Goal: Contribute content: Contribute content

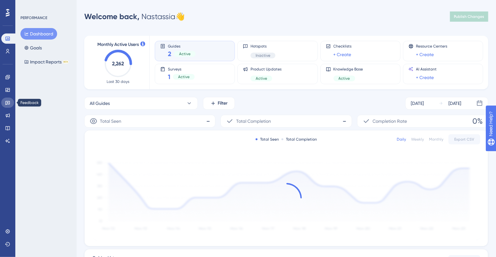
click at [6, 105] on icon at bounding box center [7, 103] width 4 height 4
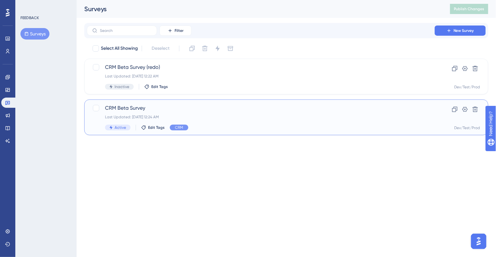
click at [151, 108] on span "CRM Beta Survey" at bounding box center [260, 108] width 311 height 8
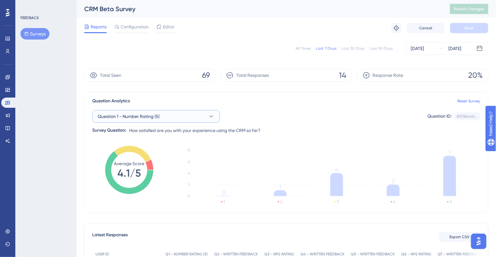
click at [214, 114] on icon at bounding box center [211, 116] width 6 height 6
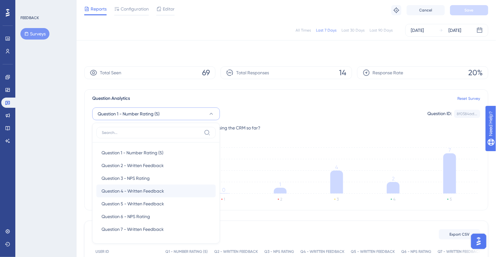
scroll to position [57, 0]
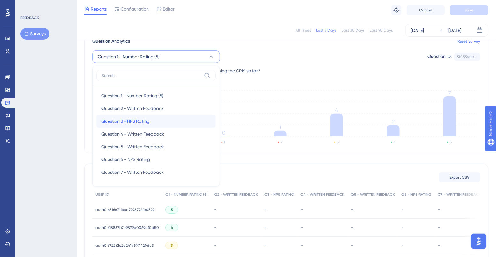
click at [172, 127] on div "Question 3 - NPS Rating Question 3 - NPS Rating" at bounding box center [155, 121] width 109 height 13
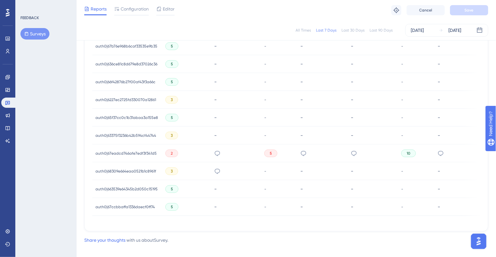
scroll to position [302, 0]
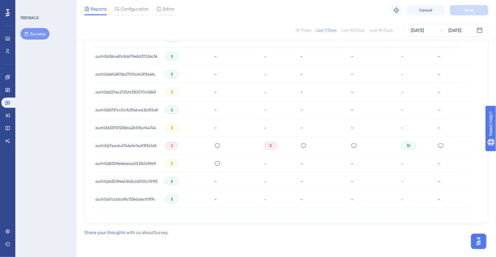
click at [211, 87] on div "-" at bounding box center [236, 92] width 50 height 18
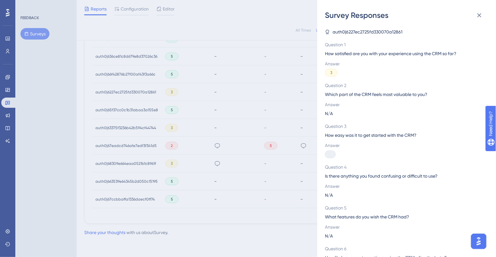
click at [290, 130] on div "Survey Responses auth0|6227ec2725fd330070a12861 Question 1 How satisfied are yo…" at bounding box center [248, 128] width 496 height 257
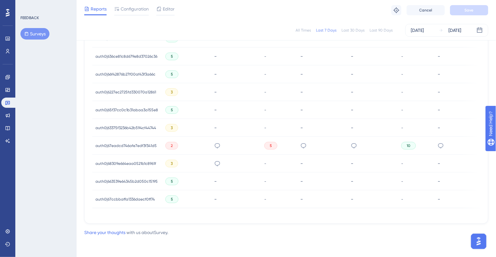
scroll to position [0, 0]
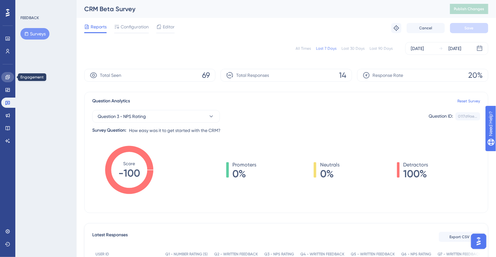
click at [6, 82] on link at bounding box center [7, 77] width 13 height 10
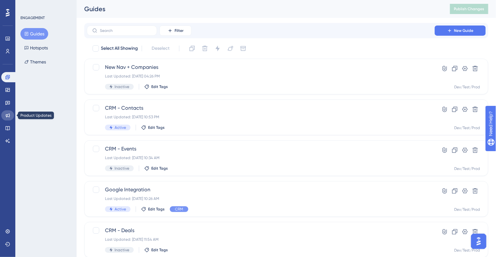
click at [11, 117] on link at bounding box center [7, 115] width 13 height 10
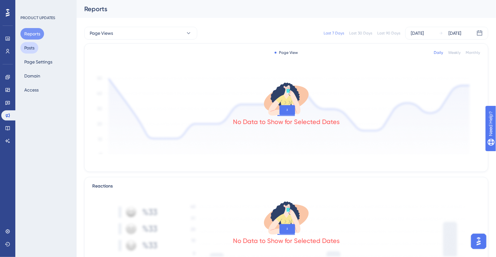
click at [30, 48] on button "Posts" at bounding box center [29, 47] width 18 height 11
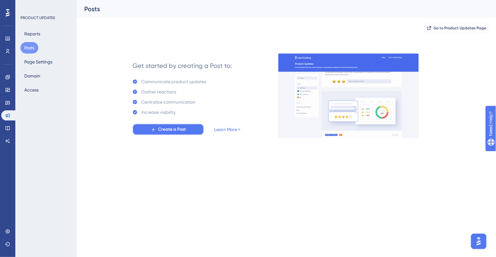
click at [151, 127] on icon at bounding box center [153, 129] width 5 height 5
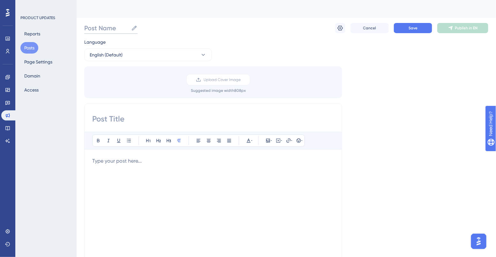
click at [124, 28] on input "Post Name" at bounding box center [106, 28] width 44 height 9
type input "Test"
click at [122, 75] on div "Upload Cover Image Suggested image width 808 px" at bounding box center [218, 83] width 258 height 19
click at [117, 119] on input at bounding box center [213, 119] width 242 height 10
type input "Test"
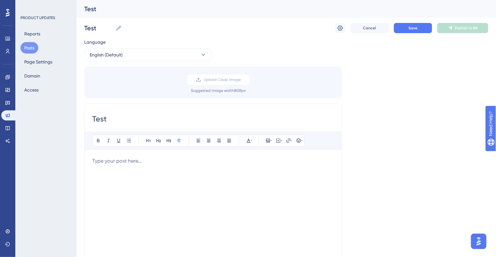
click at [120, 159] on p at bounding box center [213, 161] width 242 height 8
click at [410, 31] on button "Save" at bounding box center [413, 28] width 38 height 10
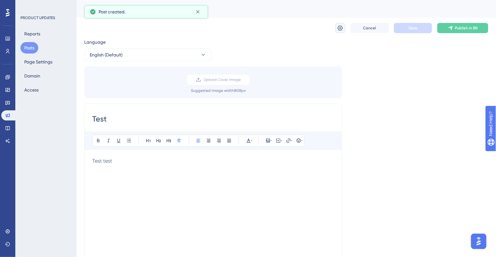
click at [336, 29] on button at bounding box center [340, 28] width 10 height 10
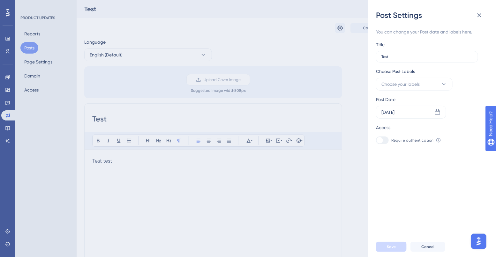
click at [342, 74] on div "Post Settings You can change your Post date and labels here. Title Test Choose …" at bounding box center [248, 128] width 496 height 257
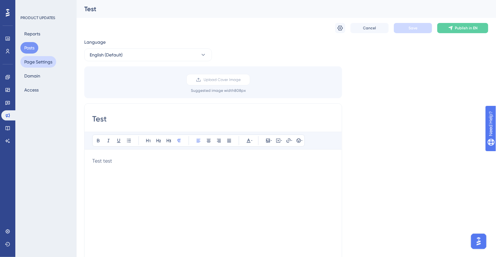
click at [35, 63] on button "Page Settings" at bounding box center [38, 61] width 36 height 11
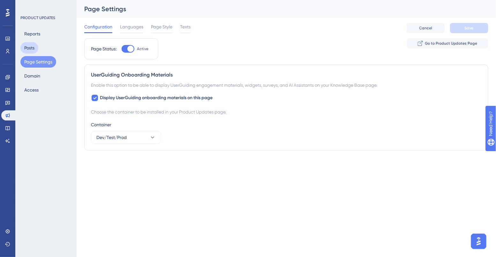
click at [27, 50] on button "Posts" at bounding box center [29, 47] width 18 height 11
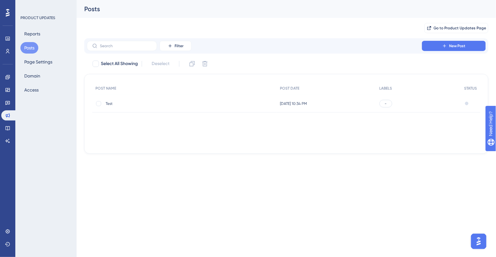
click at [45, 33] on div "Reports Posts Page Settings Domain Access" at bounding box center [46, 62] width 52 height 68
click at [37, 77] on button "Domain" at bounding box center [32, 75] width 24 height 11
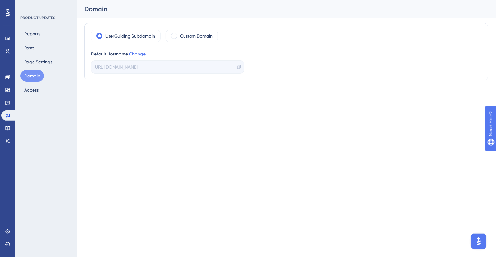
click at [238, 66] on icon at bounding box center [239, 67] width 4 height 4
click at [177, 35] on div "Custom Domain" at bounding box center [192, 36] width 52 height 13
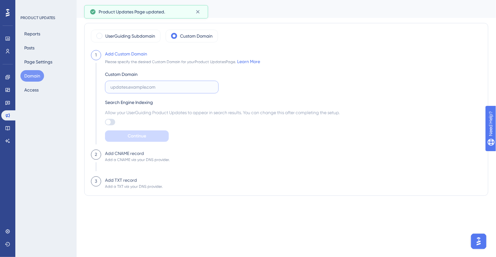
click at [155, 84] on input "text" at bounding box center [161, 87] width 103 height 7
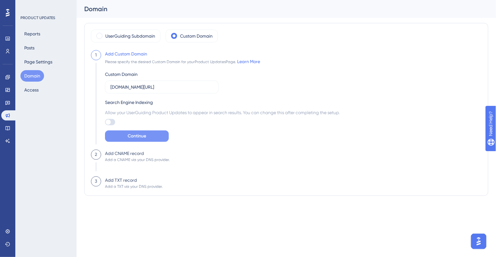
click at [127, 139] on button "Continue" at bounding box center [137, 135] width 64 height 11
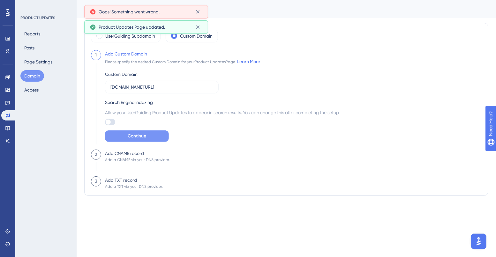
click at [123, 132] on button "Continue" at bounding box center [137, 135] width 64 height 11
drag, startPoint x: 166, startPoint y: 84, endPoint x: 143, endPoint y: 84, distance: 22.6
click at [143, 84] on input "[DOMAIN_NAME][URL]" at bounding box center [161, 87] width 103 height 7
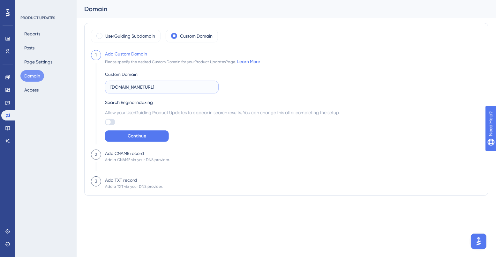
drag, startPoint x: 163, startPoint y: 87, endPoint x: 142, endPoint y: 87, distance: 20.7
click at [142, 87] on input "[DOMAIN_NAME][URL]" at bounding box center [161, 87] width 103 height 7
type input "[DOMAIN_NAME]"
click at [137, 138] on span "Continue" at bounding box center [137, 136] width 18 height 8
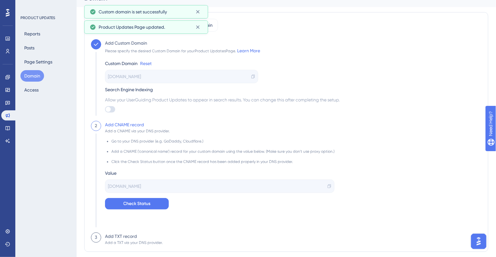
scroll to position [10, 0]
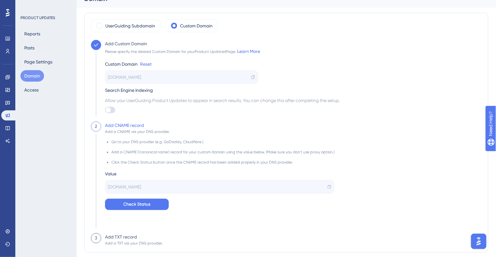
click at [129, 190] on div "[DOMAIN_NAME]" at bounding box center [219, 186] width 229 height 13
click at [129, 186] on span "[DOMAIN_NAME]" at bounding box center [124, 187] width 33 height 8
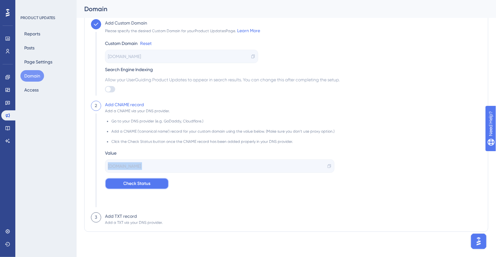
click at [139, 185] on span "Check Status" at bounding box center [136, 184] width 27 height 8
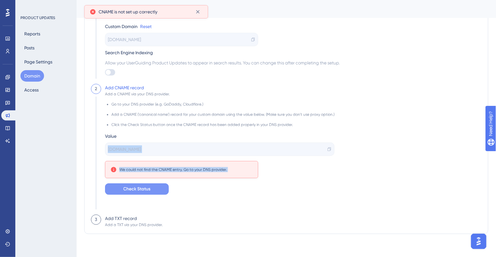
scroll to position [50, 0]
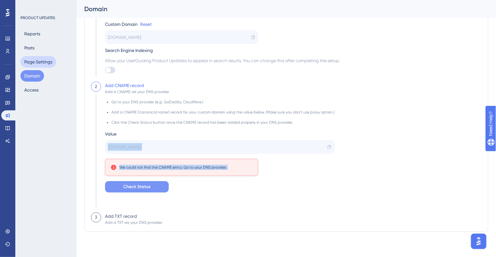
click at [36, 58] on button "Page Settings" at bounding box center [38, 61] width 36 height 11
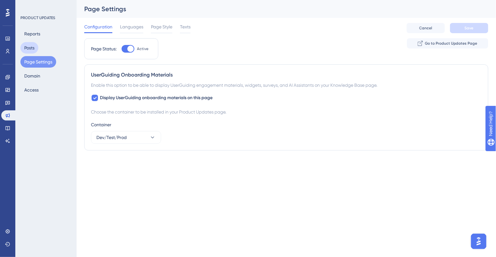
click at [34, 50] on button "Posts" at bounding box center [29, 47] width 18 height 11
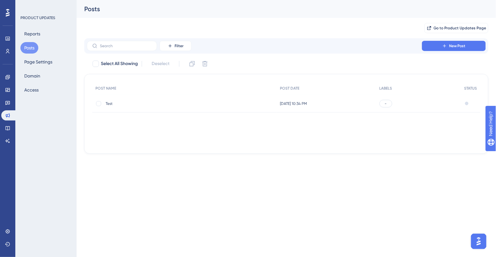
click at [307, 104] on span "[DATE] 10:34 PM" at bounding box center [293, 103] width 27 height 5
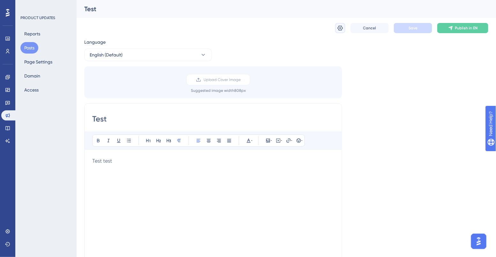
click at [341, 28] on icon at bounding box center [340, 28] width 6 height 6
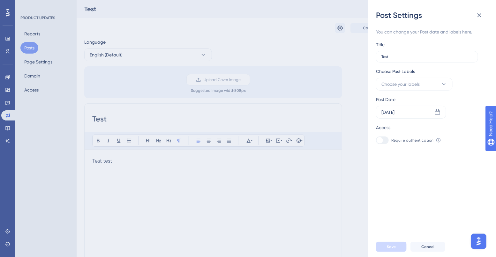
click at [357, 110] on div "Post Settings You can change your Post date and labels here. Title Test Choose …" at bounding box center [248, 128] width 496 height 257
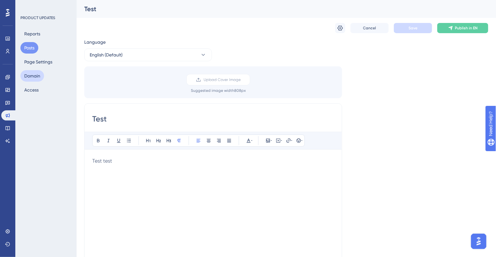
click at [40, 79] on button "Domain" at bounding box center [32, 75] width 24 height 11
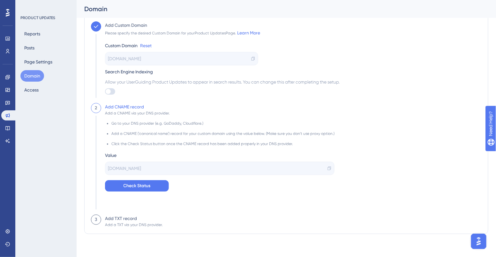
scroll to position [31, 0]
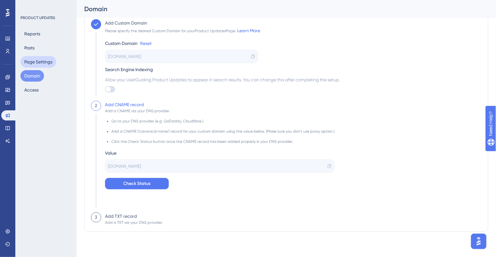
click at [38, 62] on button "Page Settings" at bounding box center [38, 61] width 36 height 11
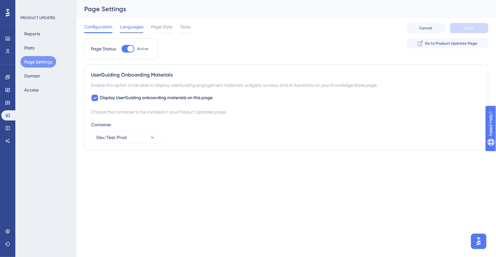
click at [135, 29] on span "Languages" at bounding box center [131, 27] width 23 height 8
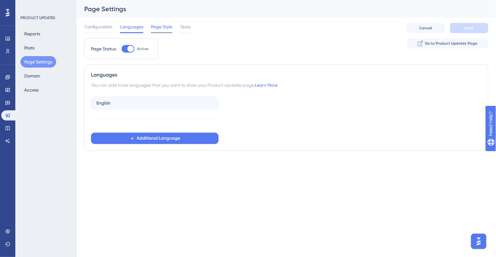
click at [158, 27] on span "Page Style" at bounding box center [161, 27] width 21 height 8
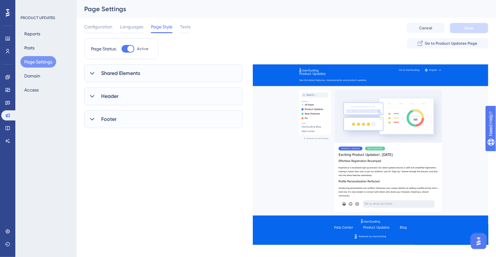
click at [136, 73] on span "Shared Elements" at bounding box center [120, 74] width 39 height 8
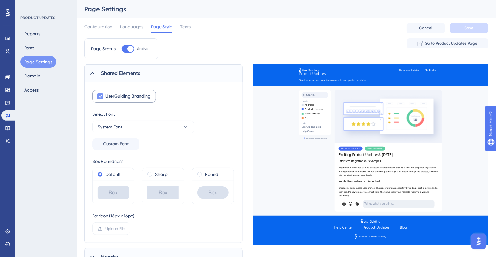
click at [99, 98] on icon at bounding box center [100, 96] width 4 height 5
checkbox input "false"
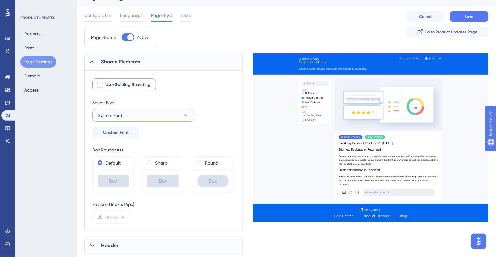
click at [134, 111] on button "System Font" at bounding box center [143, 115] width 102 height 13
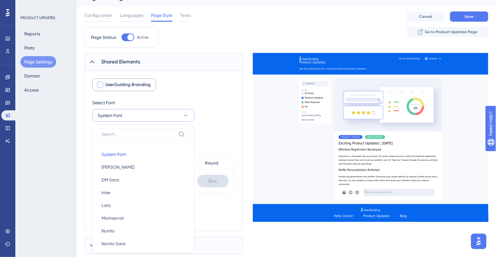
scroll to position [71, 0]
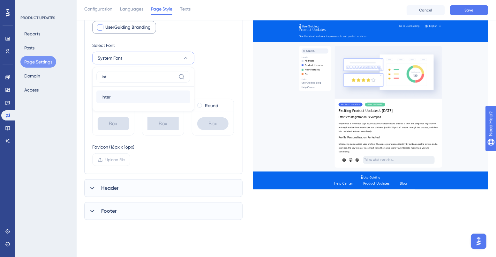
type input "int"
click at [112, 99] on button "Inter Inter" at bounding box center [143, 97] width 94 height 13
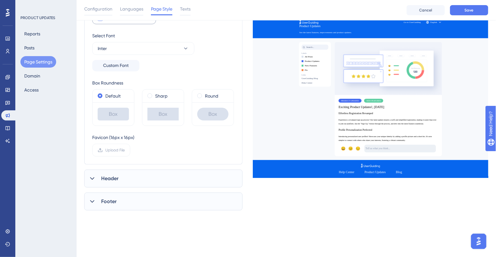
scroll to position [82, 0]
click at [112, 177] on span "Header" at bounding box center [109, 178] width 17 height 8
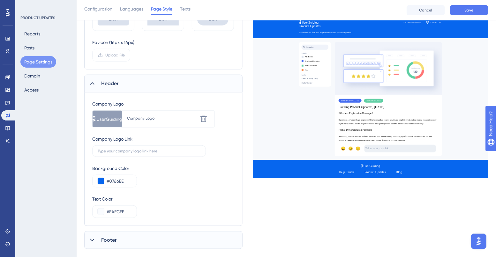
scroll to position [188, 0]
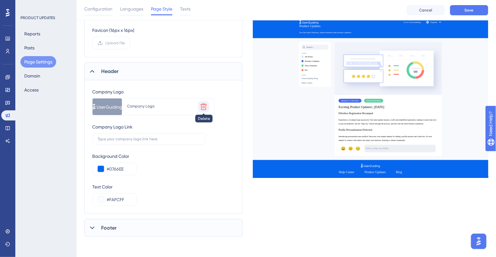
click at [204, 106] on icon at bounding box center [203, 107] width 6 height 6
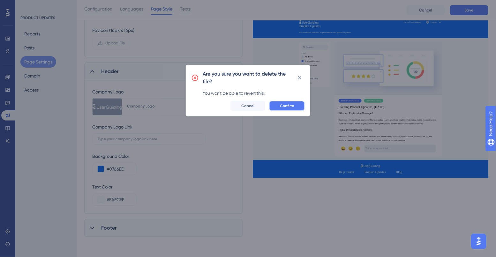
click at [280, 105] on span "Confirm" at bounding box center [287, 105] width 14 height 5
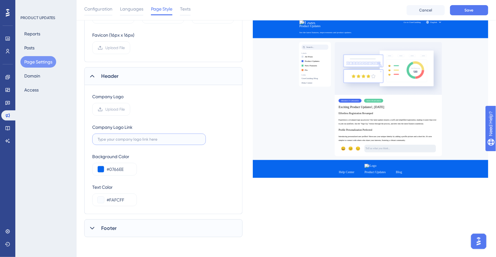
click at [122, 141] on input "text" at bounding box center [149, 139] width 103 height 4
click at [112, 110] on span "Upload File" at bounding box center [114, 109] width 19 height 5
click at [125, 109] on input "Upload File" at bounding box center [125, 109] width 0 height 0
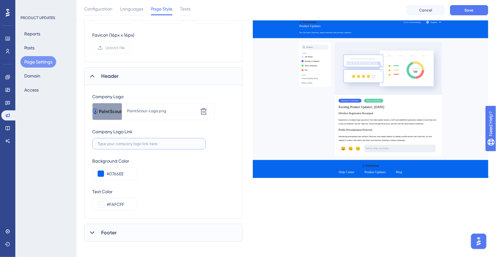
click at [126, 144] on input "text" at bounding box center [149, 144] width 103 height 4
click at [129, 138] on label at bounding box center [149, 143] width 114 height 11
click at [129, 142] on input "text" at bounding box center [149, 144] width 103 height 4
paste input "[URL][DOMAIN_NAME]"
type input "[URL][DOMAIN_NAME]"
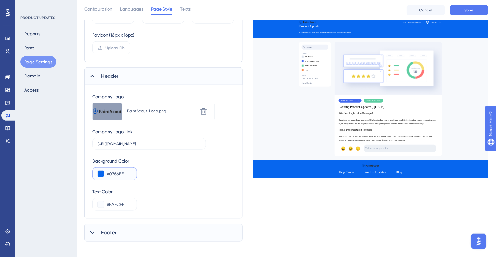
click at [115, 175] on input "#0766EE" at bounding box center [119, 174] width 25 height 8
click at [115, 174] on input "#0766EE" at bounding box center [119, 174] width 25 height 8
paste input "24BB4"
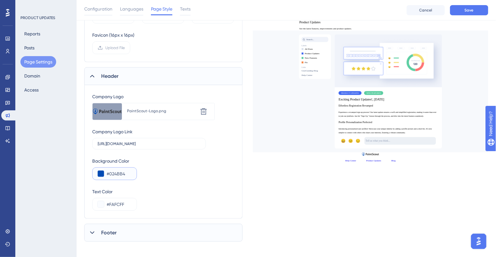
type input "#024BB4"
click at [178, 165] on div "Background Color #024BB4" at bounding box center [163, 168] width 142 height 23
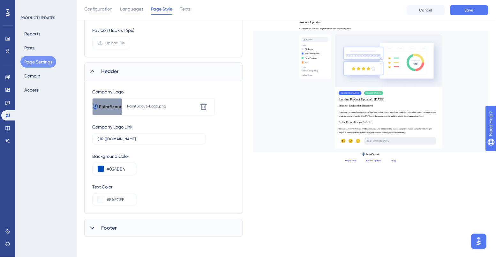
click at [120, 230] on div "Footer" at bounding box center [163, 228] width 158 height 18
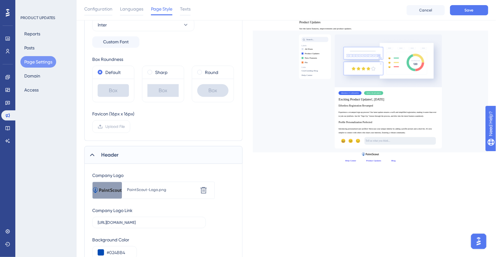
scroll to position [98, 0]
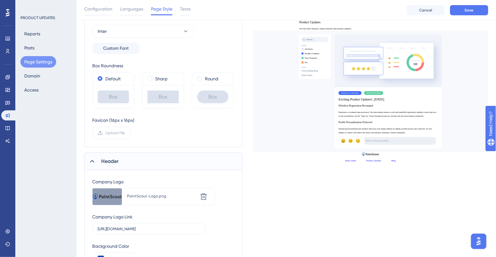
click at [120, 163] on div "Header" at bounding box center [163, 161] width 158 height 18
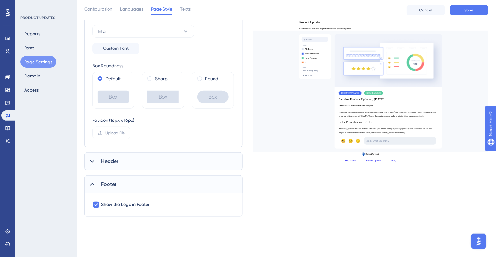
click at [96, 120] on div "Favicon (16px x 16px)" at bounding box center [113, 120] width 42 height 8
copy div "Favicon"
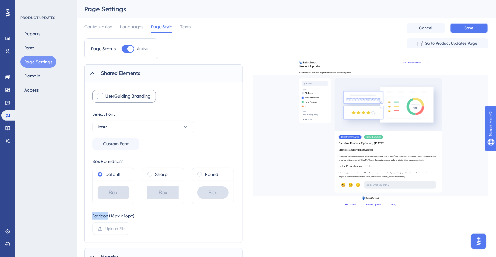
click at [458, 28] on button "Save" at bounding box center [469, 28] width 38 height 10
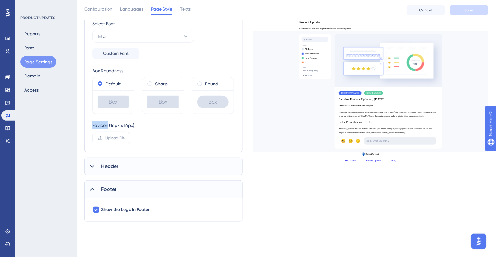
scroll to position [97, 0]
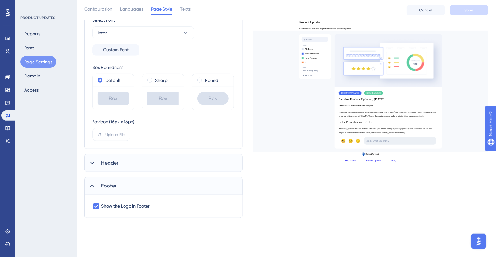
click at [105, 164] on span "Header" at bounding box center [109, 163] width 17 height 8
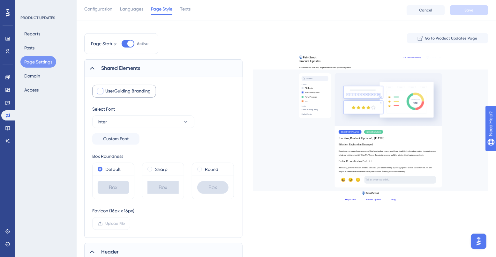
scroll to position [0, 0]
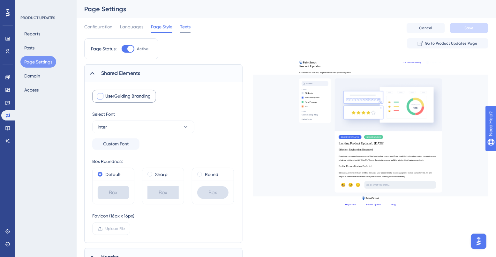
click at [186, 26] on span "Texts" at bounding box center [185, 27] width 11 height 8
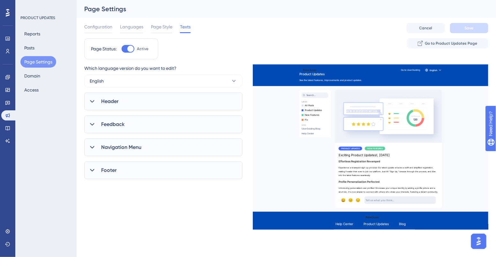
click at [123, 144] on span "Navigation Menu" at bounding box center [121, 148] width 40 height 8
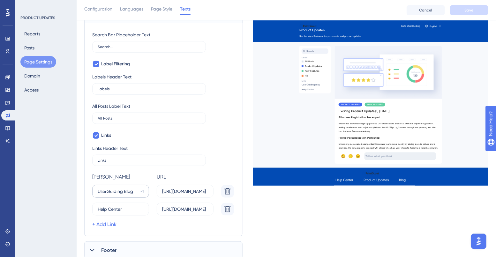
scroll to position [158, 0]
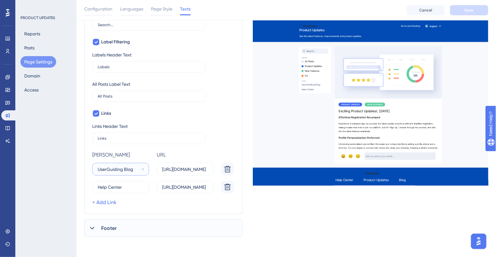
click at [128, 170] on input "UserGuiding Blog" at bounding box center [118, 169] width 40 height 7
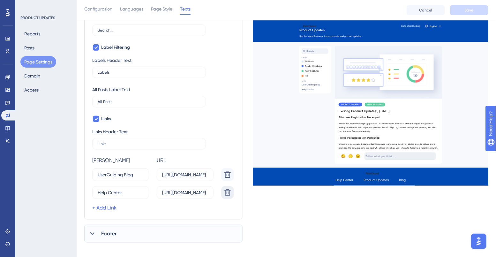
click at [225, 178] on icon at bounding box center [227, 175] width 6 height 6
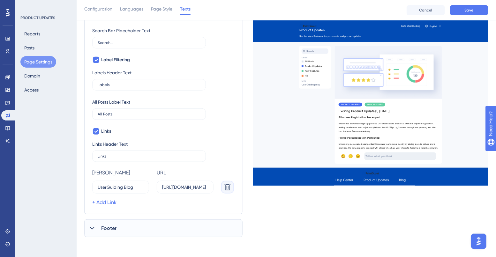
click at [225, 186] on icon at bounding box center [227, 187] width 6 height 6
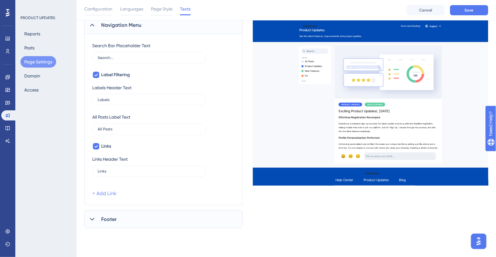
click at [113, 191] on link "+ Add Link" at bounding box center [104, 194] width 24 height 8
click at [226, 200] on icon at bounding box center [228, 202] width 8 height 8
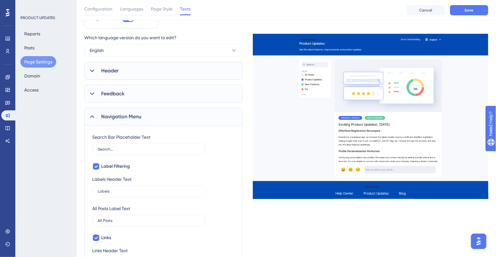
scroll to position [0, 0]
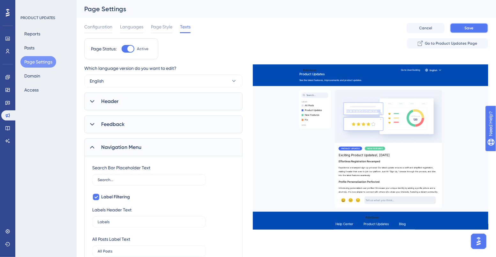
click at [460, 30] on button "Save" at bounding box center [469, 28] width 38 height 10
click at [141, 99] on div "Header" at bounding box center [163, 101] width 158 height 18
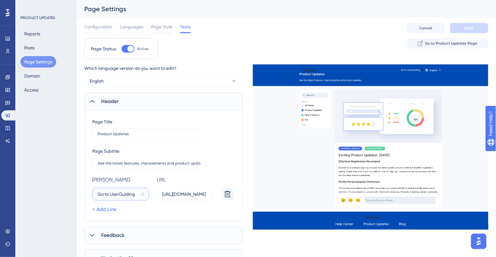
click at [126, 191] on input "Go to UserGuiding" at bounding box center [118, 194] width 40 height 7
click at [126, 192] on input "Go to UserGuiding" at bounding box center [118, 194] width 40 height 7
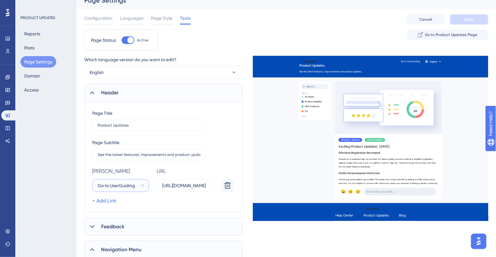
scroll to position [9, 0]
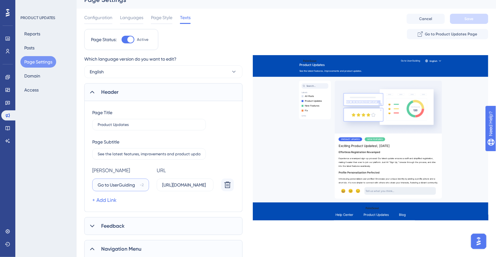
click at [108, 186] on input "Go to UserGuiding" at bounding box center [118, 184] width 40 height 7
click at [225, 185] on icon at bounding box center [228, 185] width 8 height 8
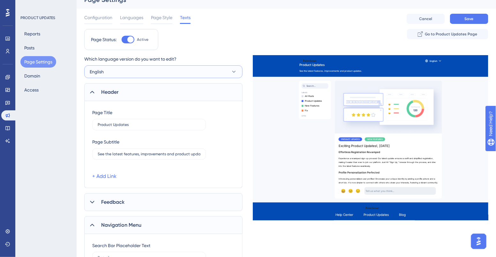
click at [177, 70] on button "English" at bounding box center [163, 71] width 158 height 13
click at [204, 57] on div "Which language version do you want to edit?" at bounding box center [163, 60] width 158 height 10
click at [459, 18] on button "Save" at bounding box center [469, 19] width 38 height 10
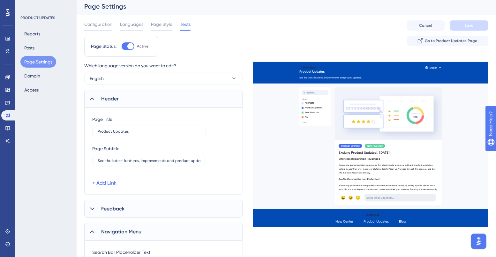
scroll to position [0, 0]
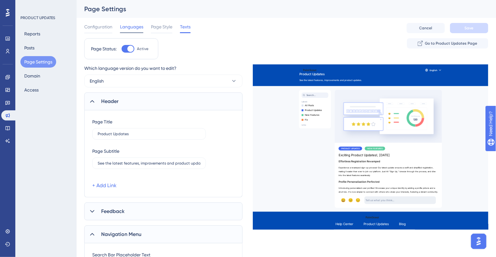
click at [131, 26] on span "Languages" at bounding box center [131, 27] width 23 height 8
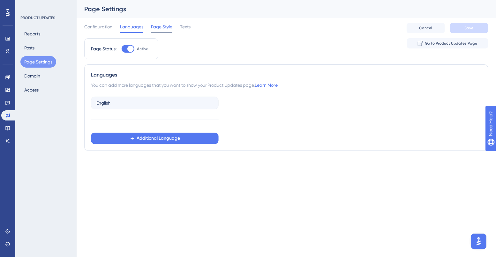
click at [166, 29] on span "Page Style" at bounding box center [161, 27] width 21 height 8
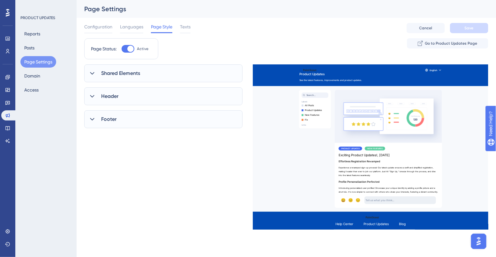
click at [117, 75] on span "Shared Elements" at bounding box center [120, 74] width 39 height 8
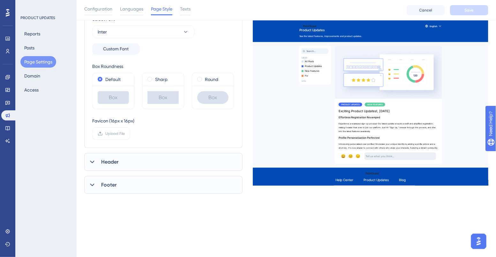
scroll to position [98, 0]
click at [105, 158] on span "Header" at bounding box center [109, 162] width 17 height 8
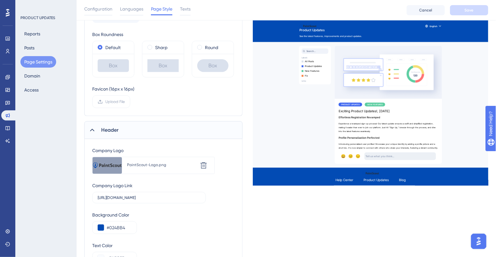
scroll to position [188, 0]
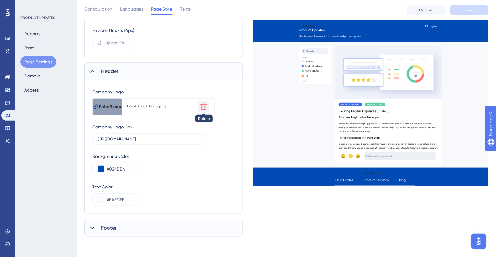
click at [202, 110] on icon at bounding box center [203, 107] width 6 height 6
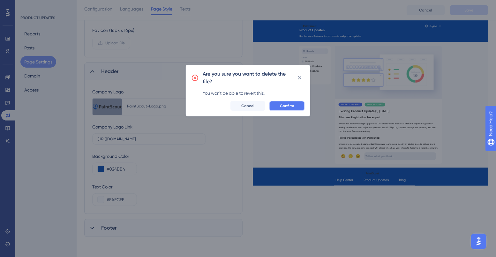
click at [275, 110] on button "Confirm" at bounding box center [287, 106] width 36 height 10
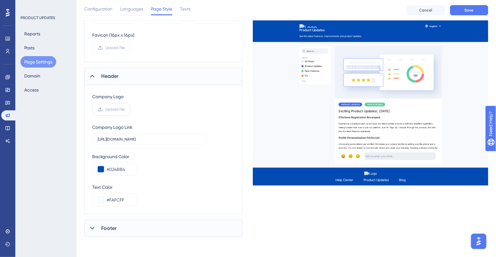
click at [122, 109] on span "Upload File" at bounding box center [114, 109] width 19 height 5
click at [125, 109] on input "Upload File" at bounding box center [125, 109] width 0 height 0
click at [121, 106] on label "Upload File" at bounding box center [111, 109] width 38 height 13
click at [125, 109] on input "Upload File" at bounding box center [125, 109] width 0 height 0
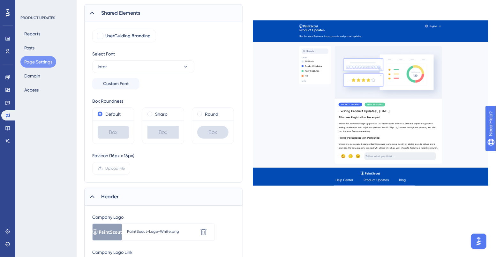
scroll to position [0, 0]
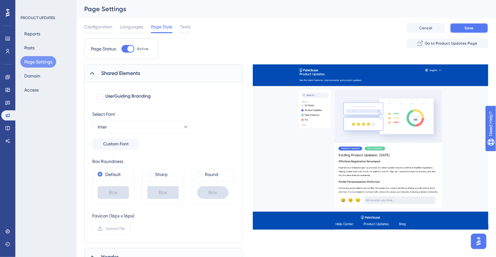
click at [476, 30] on button "Save" at bounding box center [469, 28] width 38 height 10
click at [132, 31] on div "Languages" at bounding box center [131, 28] width 23 height 10
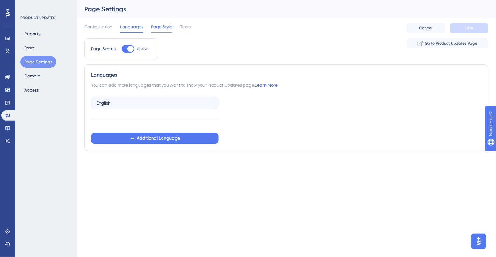
click at [153, 30] on span "Page Style" at bounding box center [161, 27] width 21 height 8
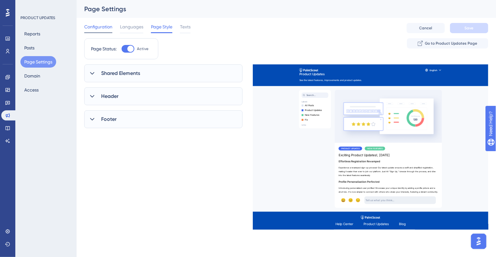
click at [105, 25] on span "Configuration" at bounding box center [98, 27] width 28 height 8
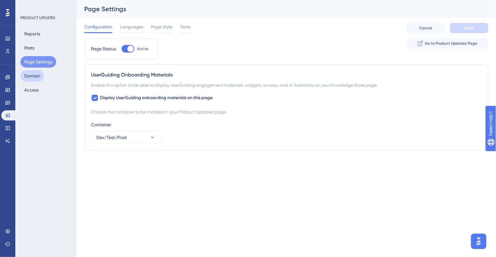
click at [37, 75] on button "Domain" at bounding box center [32, 75] width 24 height 11
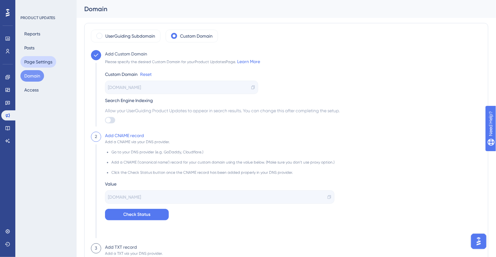
click at [43, 62] on button "Page Settings" at bounding box center [38, 61] width 36 height 11
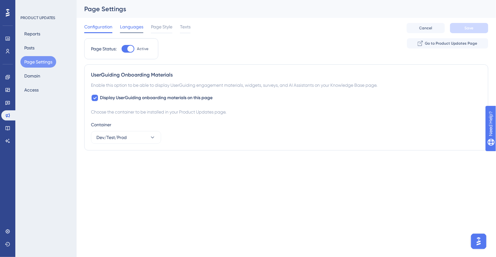
click at [133, 28] on span "Languages" at bounding box center [131, 27] width 23 height 8
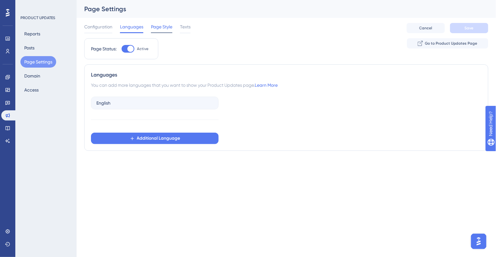
click at [156, 30] on span "Page Style" at bounding box center [161, 27] width 21 height 8
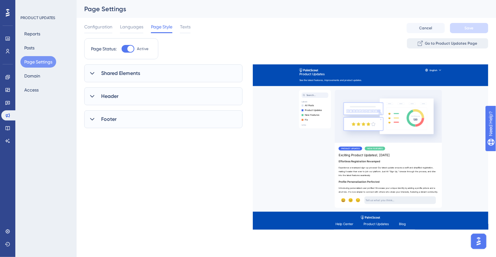
click at [428, 43] on span "Go to Product Updates Page" at bounding box center [450, 43] width 53 height 5
click at [182, 31] on div "Texts" at bounding box center [185, 28] width 11 height 10
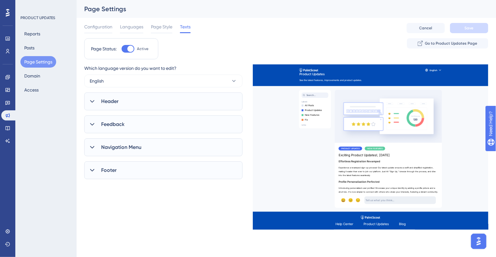
click at [120, 108] on div "Header" at bounding box center [163, 101] width 158 height 18
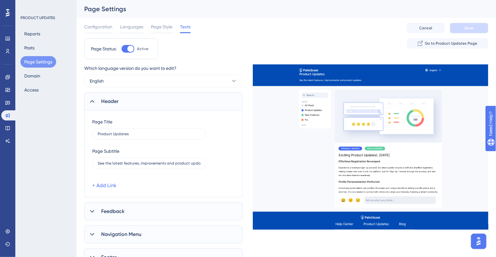
click at [120, 108] on div "Header" at bounding box center [163, 101] width 158 height 18
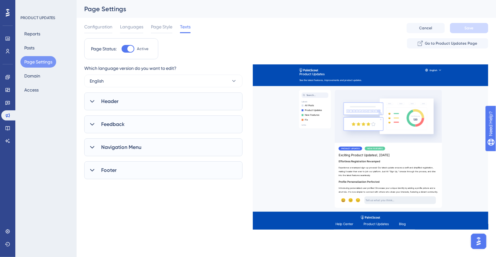
click at [119, 128] on span "Feedback" at bounding box center [112, 125] width 23 height 8
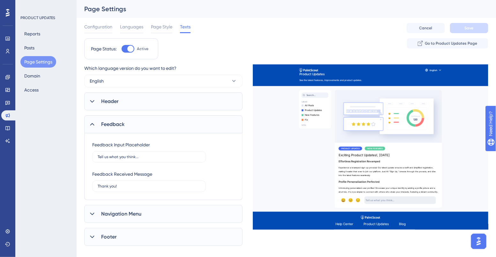
click at [39, 48] on div "Reports Posts Page Settings Domain Access" at bounding box center [46, 62] width 52 height 68
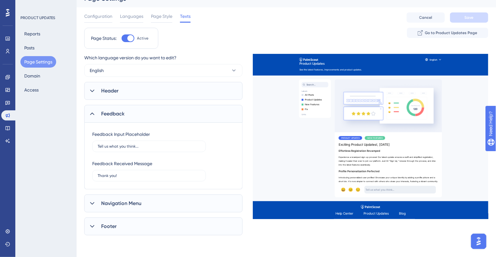
scroll to position [11, 0]
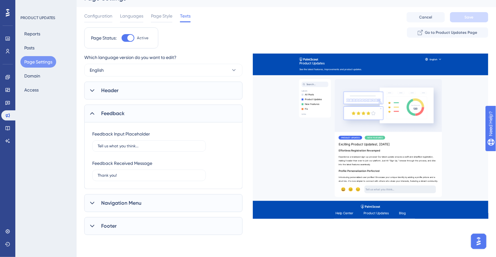
click at [135, 94] on div "Header" at bounding box center [163, 91] width 158 height 18
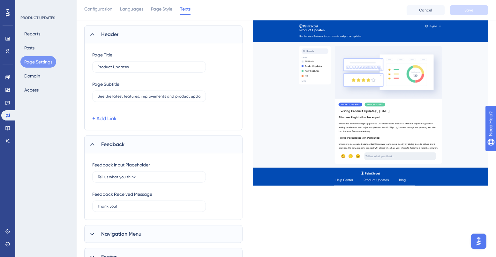
scroll to position [71, 0]
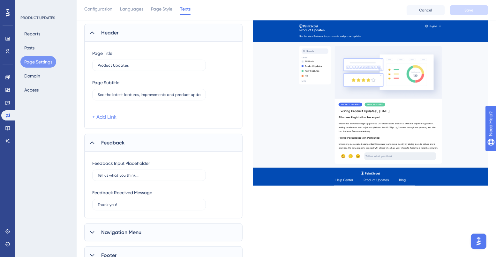
click at [107, 116] on link "+ Add Link" at bounding box center [104, 117] width 24 height 8
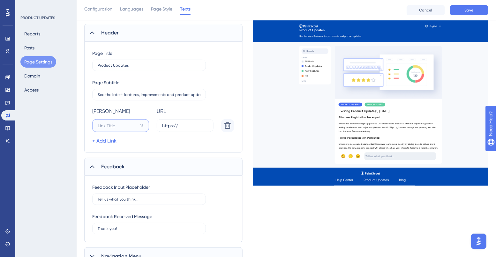
click at [111, 126] on input "15" at bounding box center [118, 125] width 40 height 7
type input "Login"
click at [184, 123] on input "https://" at bounding box center [185, 125] width 46 height 7
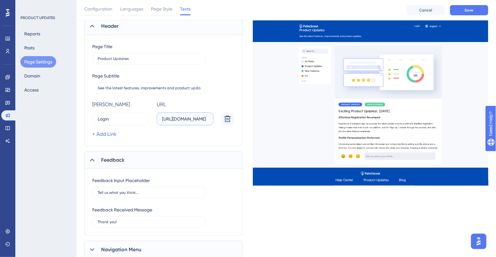
scroll to position [79, 0]
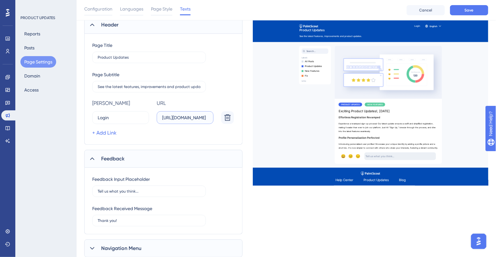
type input "[URL][DOMAIN_NAME]"
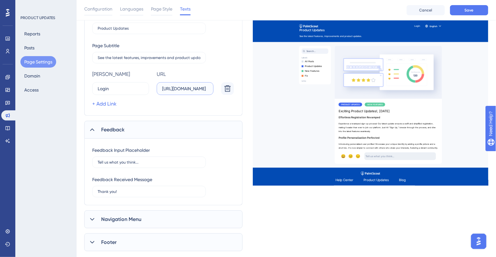
scroll to position [125, 0]
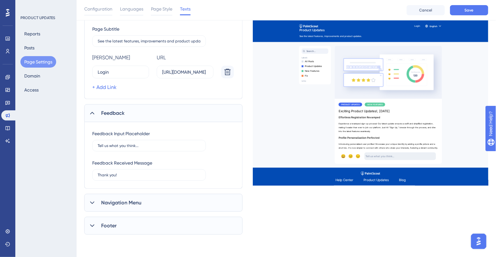
click at [125, 200] on span "Navigation Menu" at bounding box center [121, 203] width 40 height 8
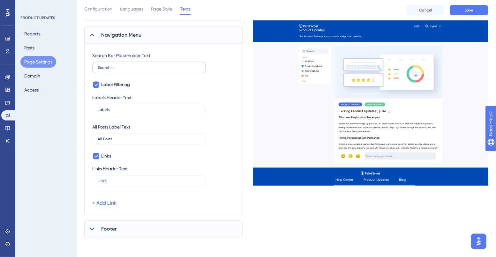
scroll to position [293, 0]
click at [95, 156] on icon at bounding box center [96, 155] width 4 height 5
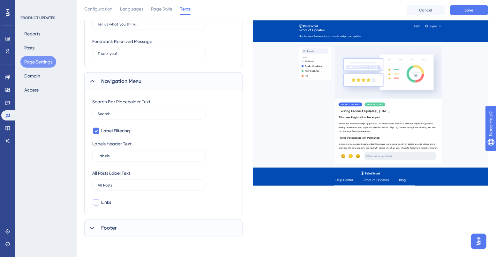
click at [95, 205] on div at bounding box center [96, 202] width 6 height 6
checkbox input "true"
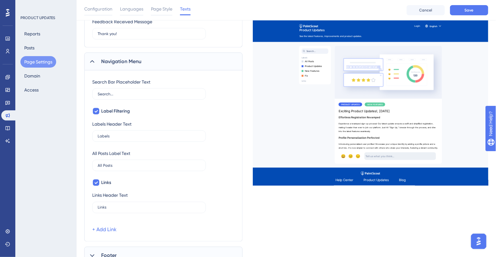
scroll to position [293, 0]
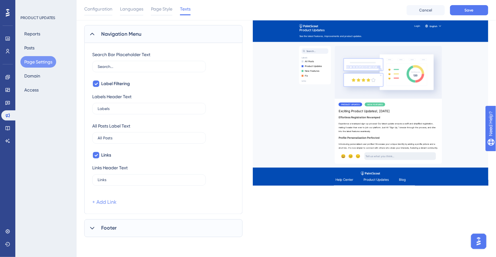
click at [106, 201] on link "+ Add Link" at bounding box center [104, 203] width 24 height 8
click at [104, 210] on input "15" at bounding box center [118, 211] width 40 height 7
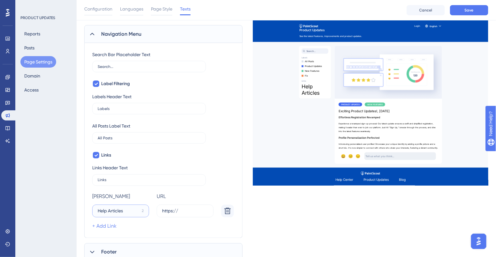
type input "Help Articles"
click at [107, 227] on link "+ Add Link" at bounding box center [104, 227] width 24 height 8
click at [111, 230] on input "15" at bounding box center [118, 228] width 40 height 7
type input "Video Tutorials"
click at [192, 212] on input "https://" at bounding box center [185, 211] width 46 height 7
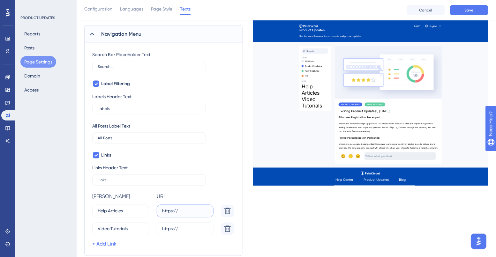
paste input "[URL][DOMAIN_NAME]"
click at [180, 208] on input "https://[URL][DOMAIN_NAME]" at bounding box center [185, 211] width 46 height 7
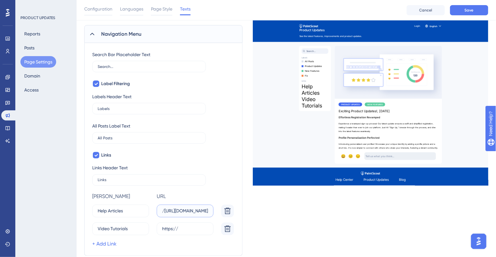
click at [180, 208] on input "https://[URL][DOMAIN_NAME]" at bounding box center [185, 211] width 46 height 7
paste input "text"
type input "[URL][DOMAIN_NAME]"
click at [170, 224] on label "https://" at bounding box center [185, 229] width 57 height 13
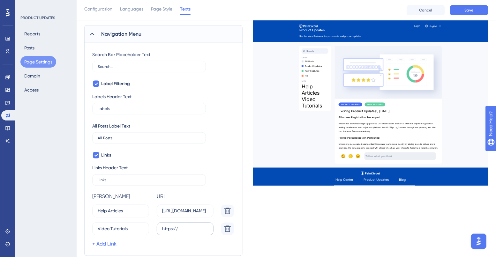
click at [170, 225] on input "https://" at bounding box center [185, 228] width 46 height 7
click at [170, 224] on label "https://" at bounding box center [185, 229] width 57 height 13
click at [170, 225] on input "https://" at bounding box center [185, 228] width 46 height 7
click at [170, 224] on label "https://" at bounding box center [185, 229] width 57 height 13
click at [170, 225] on input "https://" at bounding box center [185, 228] width 46 height 7
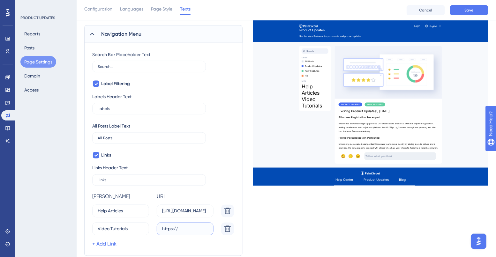
click at [174, 230] on input "https://" at bounding box center [185, 228] width 46 height 7
paste input "[DOMAIN_NAME][URL]"
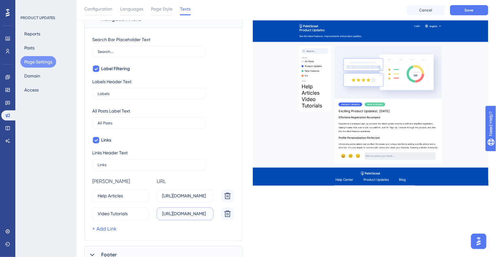
scroll to position [335, 0]
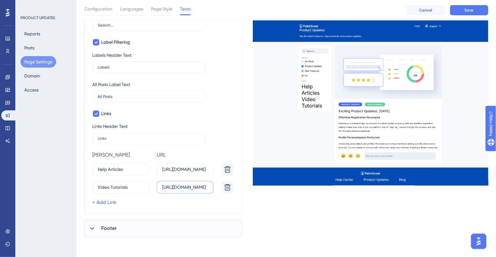
type input "[URL][DOMAIN_NAME]"
click at [107, 227] on span "Footer" at bounding box center [108, 229] width 15 height 8
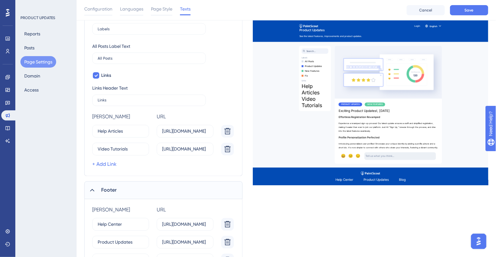
scroll to position [423, 0]
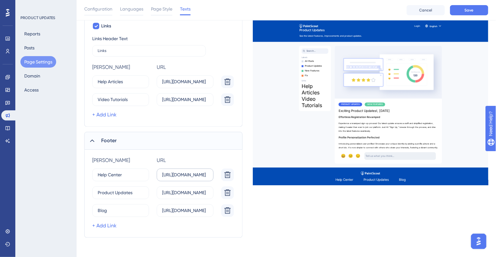
click at [175, 177] on label "[URL][DOMAIN_NAME]" at bounding box center [185, 175] width 57 height 13
click at [175, 177] on input "[URL][DOMAIN_NAME]" at bounding box center [185, 175] width 46 height 7
click at [175, 177] on label "[URL][DOMAIN_NAME]" at bounding box center [185, 175] width 57 height 13
click at [175, 177] on input "[URL][DOMAIN_NAME]" at bounding box center [185, 175] width 46 height 7
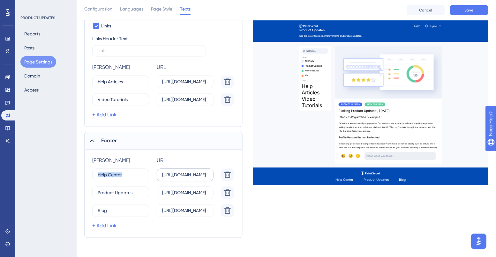
click at [175, 177] on label "[URL][DOMAIN_NAME]" at bounding box center [185, 175] width 57 height 13
click at [175, 177] on input "[URL][DOMAIN_NAME]" at bounding box center [185, 175] width 46 height 7
click at [187, 80] on input "[URL][DOMAIN_NAME]" at bounding box center [185, 81] width 46 height 7
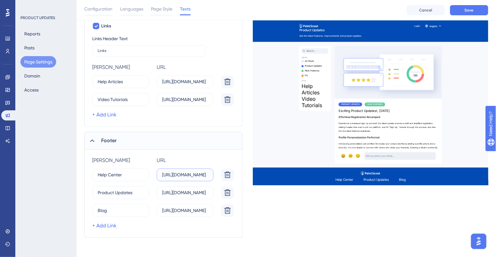
click at [183, 174] on input "[URL][DOMAIN_NAME]" at bounding box center [185, 175] width 46 height 7
paste input "[DOMAIN_NAME][URL]"
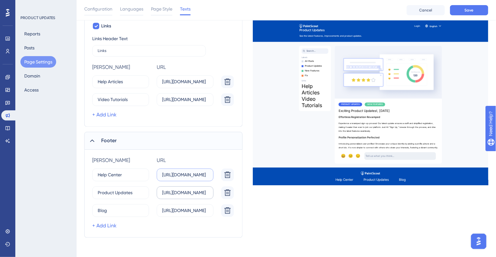
type input "[URL][DOMAIN_NAME]"
click at [174, 192] on input "[URL][DOMAIN_NAME]" at bounding box center [185, 192] width 46 height 7
click at [227, 86] on icon at bounding box center [228, 82] width 8 height 8
type input "Blog"
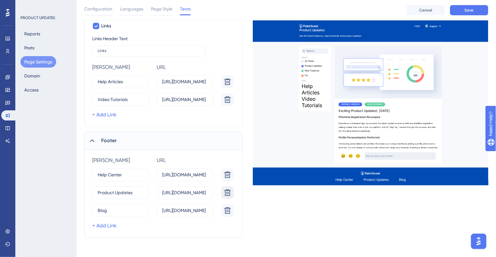
type input "[URL][DOMAIN_NAME]"
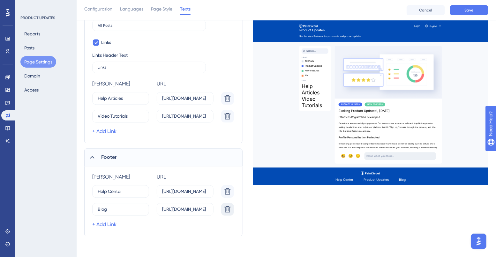
scroll to position [405, 0]
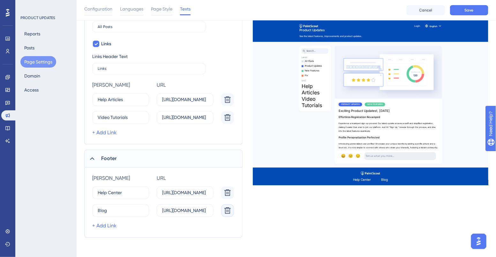
click at [226, 104] on icon at bounding box center [228, 100] width 8 height 8
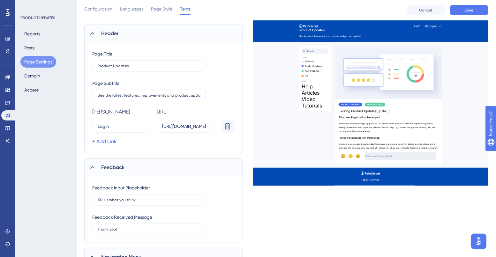
scroll to position [64, 0]
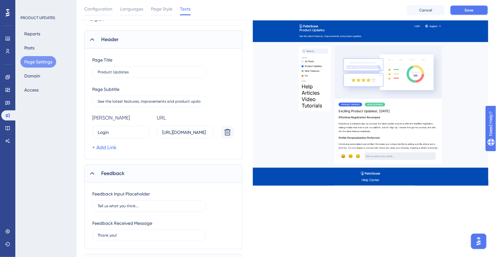
click at [476, 10] on button "Save" at bounding box center [469, 10] width 38 height 10
click at [34, 48] on button "Posts" at bounding box center [29, 47] width 18 height 11
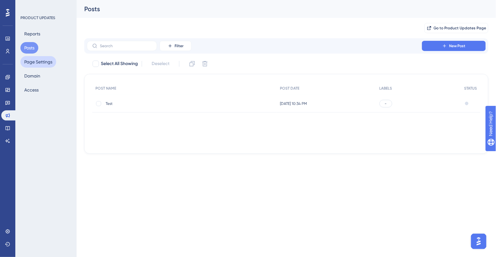
click at [34, 65] on button "Page Settings" at bounding box center [38, 61] width 36 height 11
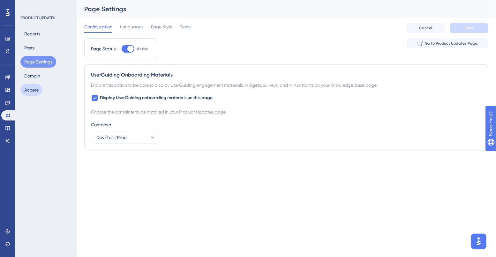
click at [31, 90] on button "Access" at bounding box center [31, 89] width 22 height 11
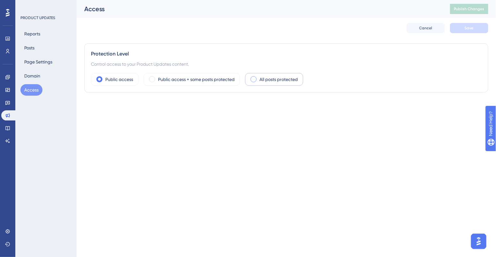
click at [255, 80] on span at bounding box center [253, 79] width 6 height 6
click at [258, 77] on input "radio" at bounding box center [258, 77] width 0 height 0
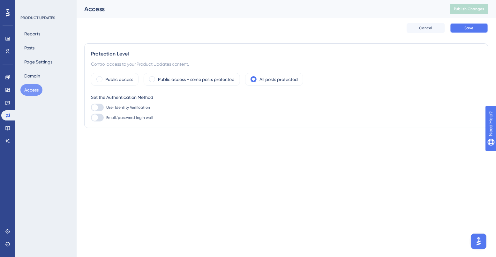
click at [467, 29] on span "Save" at bounding box center [468, 28] width 9 height 5
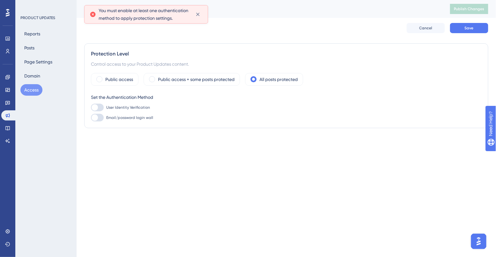
click at [98, 108] on div at bounding box center [97, 108] width 13 height 8
click at [91, 108] on input "User Identity Verification" at bounding box center [91, 107] width 0 height 0
checkbox input "false"
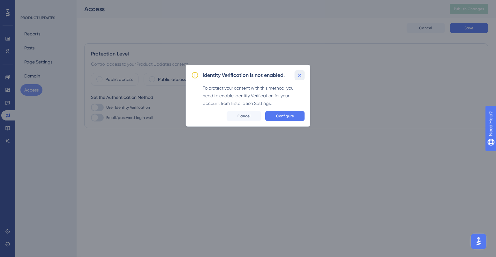
click at [301, 76] on icon at bounding box center [299, 75] width 6 height 6
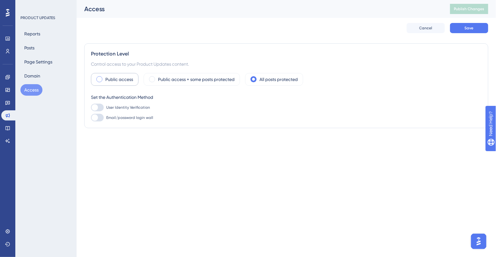
click at [119, 78] on label "Public access" at bounding box center [119, 80] width 28 height 8
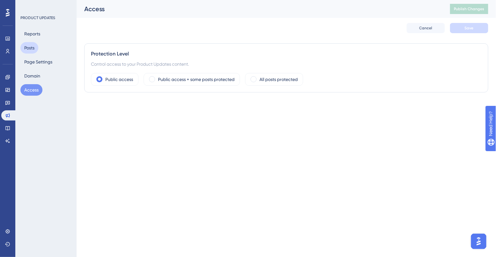
click at [31, 48] on button "Posts" at bounding box center [29, 47] width 18 height 11
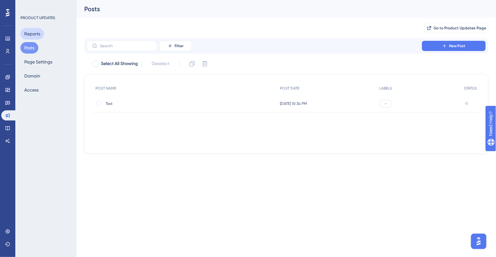
click at [41, 36] on button "Reports" at bounding box center [32, 33] width 24 height 11
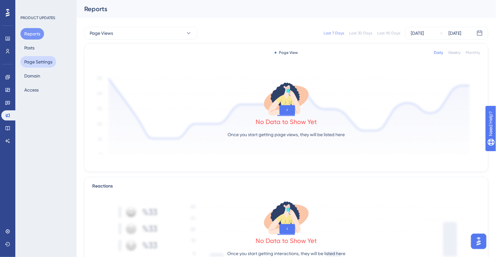
click at [37, 64] on button "Page Settings" at bounding box center [38, 61] width 36 height 11
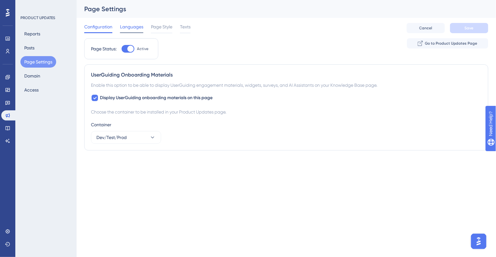
click at [132, 24] on span "Languages" at bounding box center [131, 27] width 23 height 8
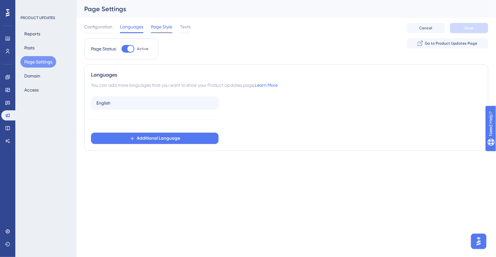
click at [153, 31] on div "Page Style" at bounding box center [161, 28] width 21 height 10
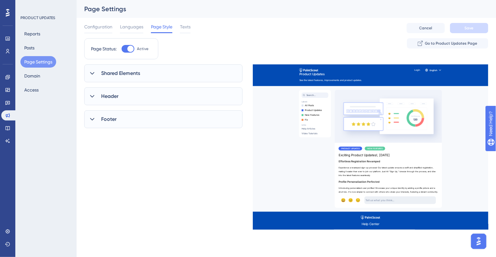
click at [117, 74] on span "Shared Elements" at bounding box center [120, 74] width 39 height 8
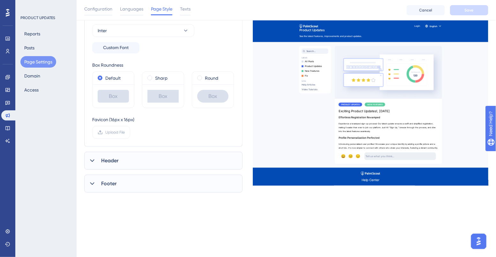
scroll to position [103, 0]
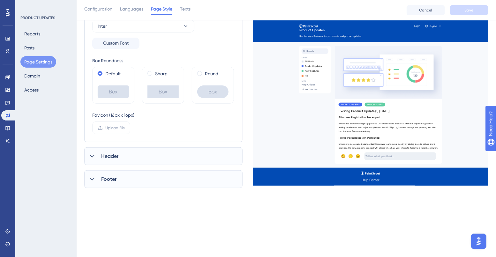
click at [108, 160] on div "Header" at bounding box center [163, 156] width 158 height 18
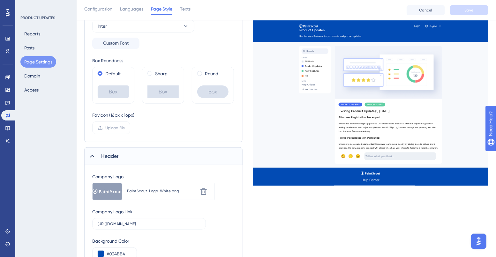
scroll to position [188, 0]
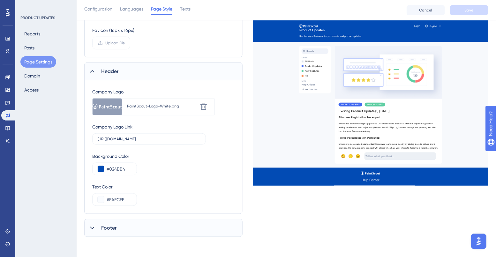
click at [109, 228] on span "Footer" at bounding box center [108, 228] width 15 height 8
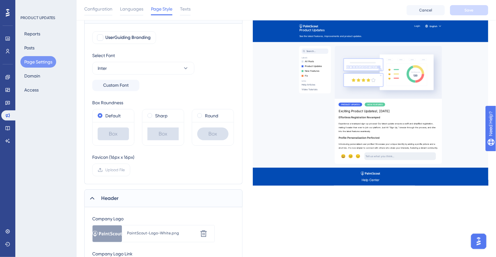
scroll to position [20, 0]
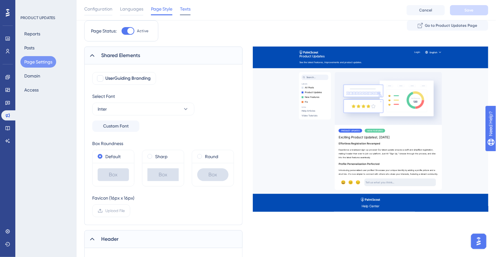
click at [182, 9] on span "Texts" at bounding box center [185, 9] width 11 height 8
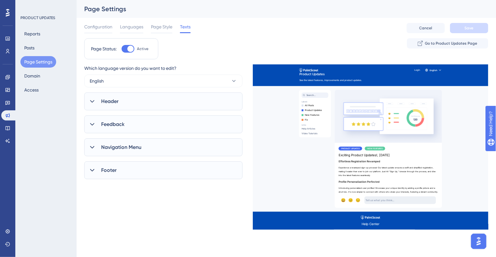
click at [123, 152] on div "Navigation Menu" at bounding box center [163, 147] width 158 height 18
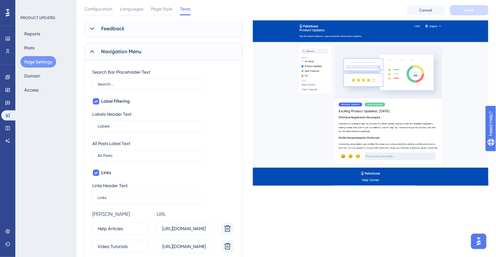
scroll to position [106, 0]
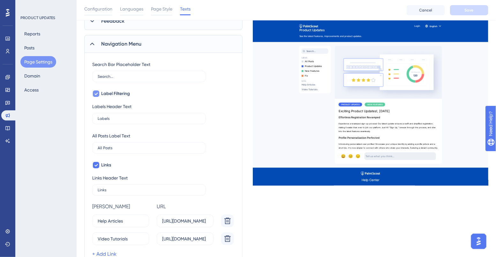
click at [97, 95] on icon at bounding box center [96, 93] width 4 height 5
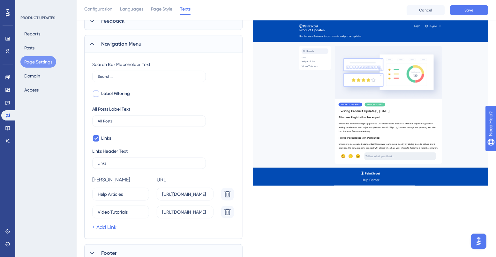
click at [97, 95] on div at bounding box center [96, 94] width 6 height 6
checkbox input "true"
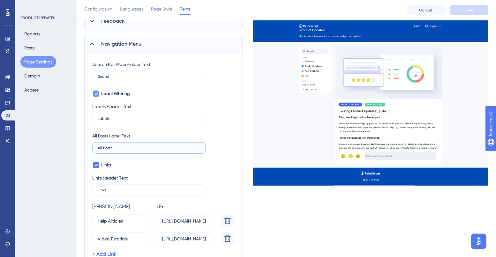
click at [107, 150] on input "All Posts" at bounding box center [149, 148] width 103 height 4
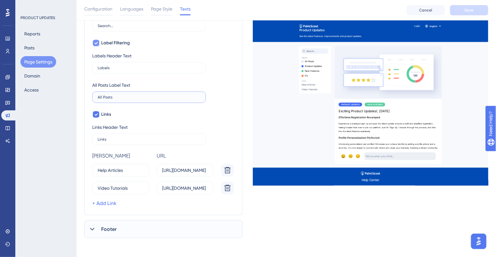
scroll to position [157, 0]
click at [5, 231] on icon at bounding box center [7, 231] width 5 height 5
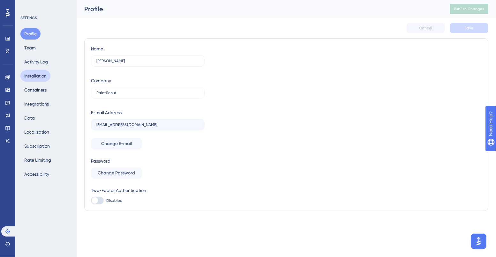
click at [30, 77] on button "Installation" at bounding box center [35, 75] width 30 height 11
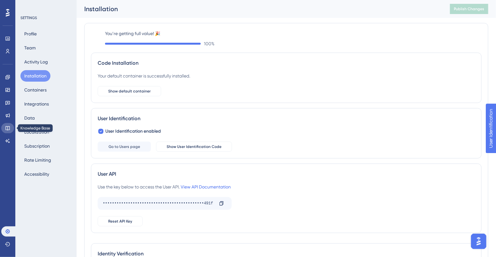
click at [6, 129] on icon at bounding box center [7, 128] width 4 height 4
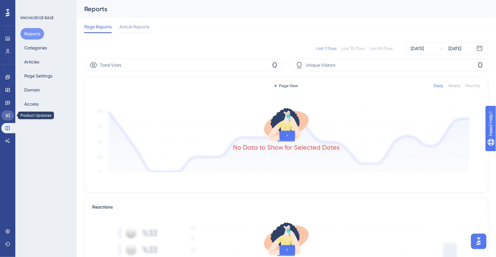
click at [6, 116] on icon at bounding box center [8, 116] width 4 height 4
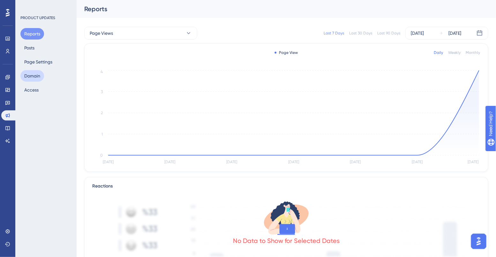
click at [34, 79] on button "Domain" at bounding box center [32, 75] width 24 height 11
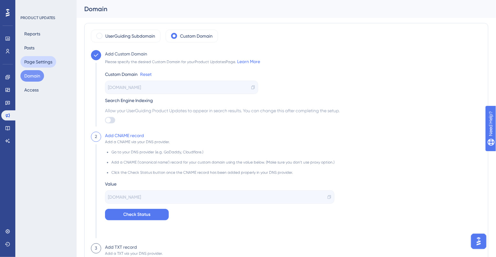
click at [36, 63] on button "Page Settings" at bounding box center [38, 61] width 36 height 11
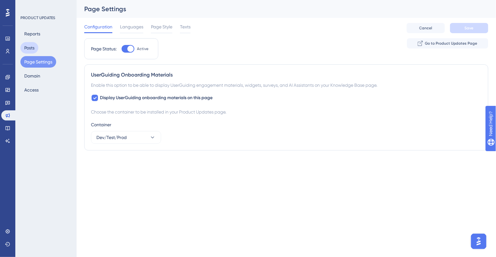
click at [34, 50] on button "Posts" at bounding box center [29, 47] width 18 height 11
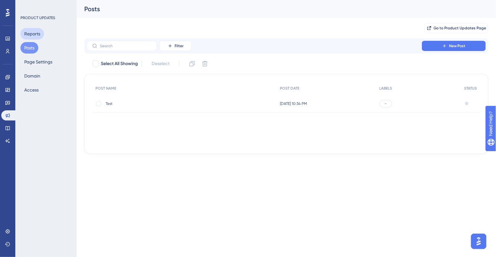
click at [36, 39] on button "Reports" at bounding box center [32, 33] width 24 height 11
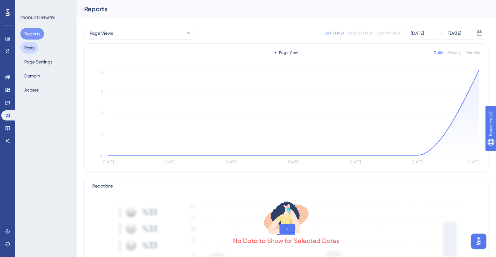
click at [33, 52] on button "Posts" at bounding box center [29, 47] width 18 height 11
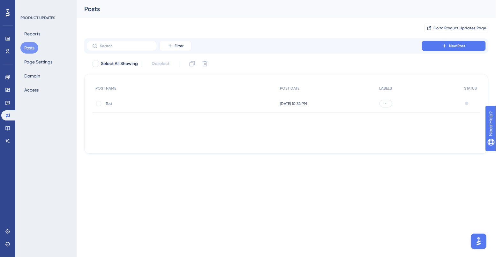
click at [478, 245] on img "Open AI Assistant Launcher" at bounding box center [477, 240] width 11 height 11
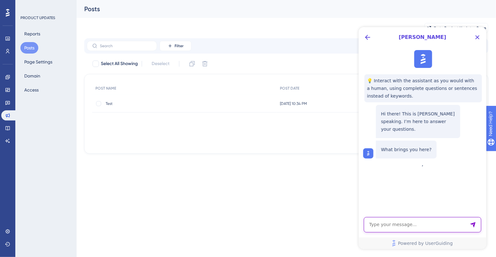
click at [428, 224] on textarea "AI Assistant Text Input" at bounding box center [421, 224] width 117 height 15
type textarea "product updates post labeling"
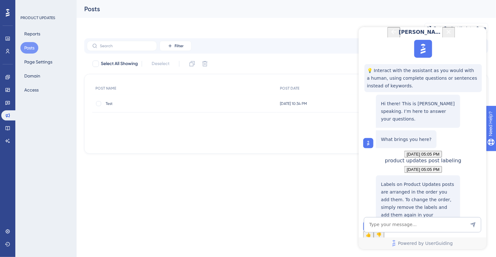
scroll to position [56, 0]
click at [395, 220] on textarea "AI Assistant Text Input" at bounding box center [421, 224] width 117 height 15
type textarea "how to remove labels"
click at [198, 102] on span "Test" at bounding box center [157, 103] width 102 height 5
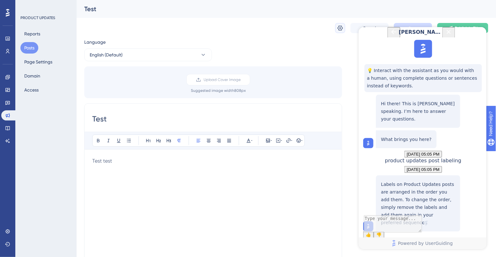
click at [340, 29] on icon at bounding box center [340, 28] width 6 height 6
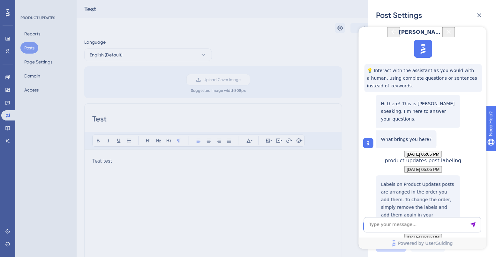
scroll to position [158, 0]
click at [452, 35] on icon "Close Button" at bounding box center [448, 32] width 8 height 8
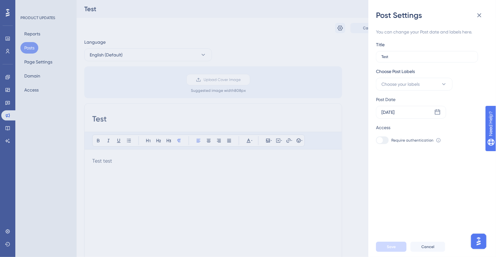
scroll to position [0, 0]
click at [407, 83] on span "Choose your labels" at bounding box center [400, 84] width 38 height 8
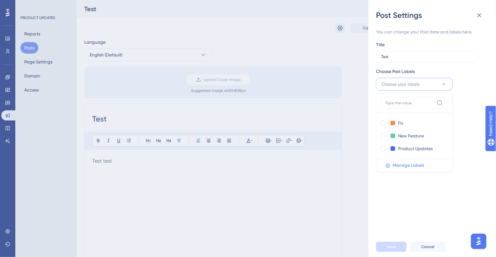
click at [395, 166] on span "Manage Labels" at bounding box center [408, 166] width 32 height 8
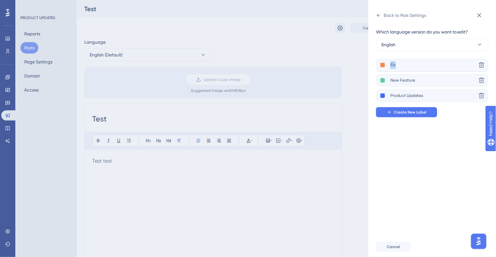
drag, startPoint x: 388, startPoint y: 82, endPoint x: 389, endPoint y: 63, distance: 18.8
click at [389, 63] on div "Fix Delete New Feature Delete Product Updates Delete" at bounding box center [429, 80] width 107 height 43
click at [481, 68] on icon at bounding box center [481, 65] width 5 height 5
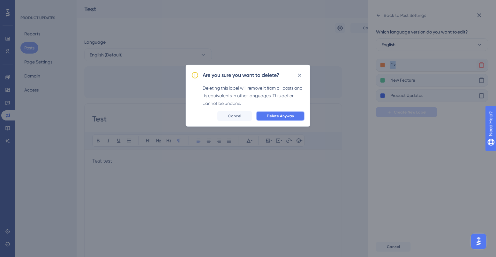
click at [278, 115] on span "Delete Anyway" at bounding box center [280, 116] width 27 height 5
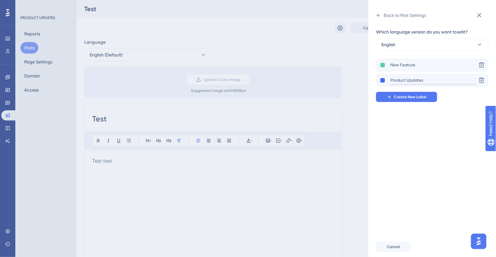
drag, startPoint x: 399, startPoint y: 79, endPoint x: 399, endPoint y: 52, distance: 27.1
click at [399, 52] on div "Which language version do you want to edit? English New Feature Delete Product …" at bounding box center [429, 65] width 107 height 74
click at [394, 133] on div "Which language version do you want to edit? English New Feature Delete Product …" at bounding box center [434, 128] width 117 height 216
click at [382, 63] on button at bounding box center [382, 65] width 5 height 5
click at [389, 126] on div "Which language version do you want to edit? English New Feature Delete Product …" at bounding box center [434, 128] width 117 height 216
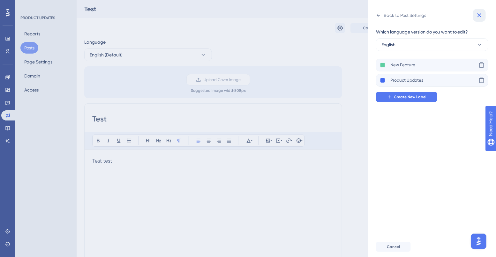
click at [475, 15] on button at bounding box center [479, 15] width 13 height 13
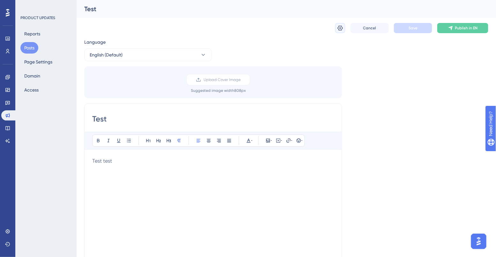
click at [341, 31] on icon at bounding box center [340, 28] width 6 height 6
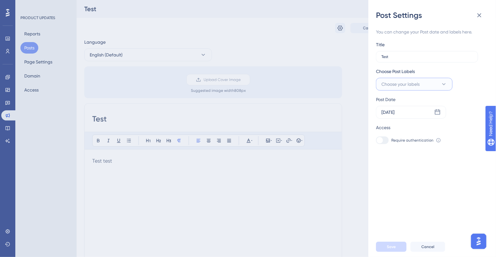
click at [407, 85] on span "Choose your labels" at bounding box center [400, 84] width 38 height 8
click at [386, 181] on div "You can change your Post date and labels here. Title Test Choose Post Labels Ch…" at bounding box center [434, 128] width 117 height 216
click at [382, 139] on div at bounding box center [379, 140] width 6 height 6
click at [479, 15] on icon at bounding box center [479, 15] width 4 height 4
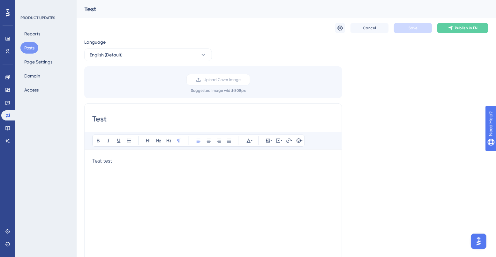
click at [161, 162] on p "Test test" at bounding box center [213, 161] width 242 height 8
click at [149, 161] on span "Test testhttps://[DOMAIN_NAME][URL]" at bounding box center [136, 161] width 89 height 6
click at [122, 161] on p at bounding box center [213, 161] width 242 height 8
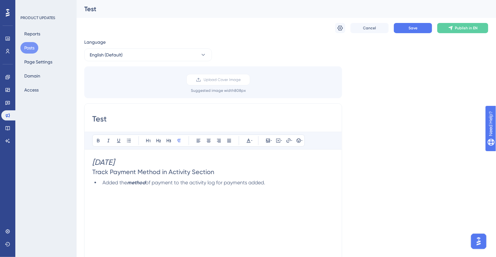
click at [111, 173] on span "Track Payment Method in Activity Section" at bounding box center [153, 172] width 122 height 8
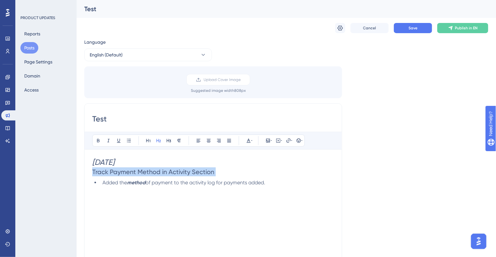
click at [111, 173] on span "Track Payment Method in Activity Section" at bounding box center [153, 172] width 122 height 8
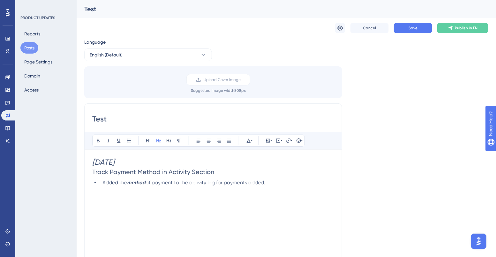
click at [103, 115] on input "Test" at bounding box center [213, 119] width 242 height 10
paste input "rack Payment Method in Activity Section"
type input "Track Payment Method in Activity Section"
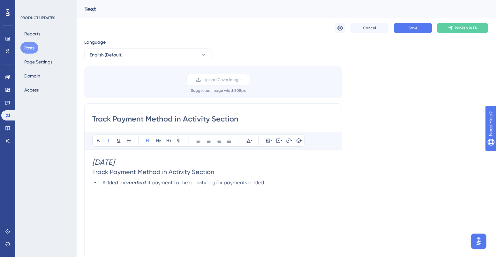
drag, startPoint x: 165, startPoint y: 160, endPoint x: 77, endPoint y: 161, distance: 87.1
click at [77, 161] on div "Performance Users Engagement Widgets Feedback Product Updates Knowledge Base AI…" at bounding box center [286, 236] width 419 height 472
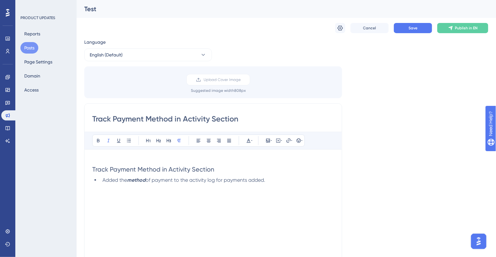
click at [99, 173] on span "Track Payment Method in Activity Section" at bounding box center [153, 170] width 122 height 8
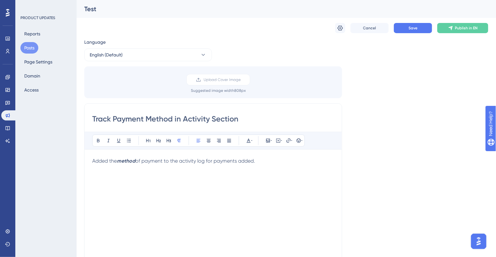
click at [267, 160] on p "Added the method of payment to the activity log for payments added." at bounding box center [213, 161] width 242 height 8
click at [268, 139] on icon at bounding box center [267, 140] width 5 height 5
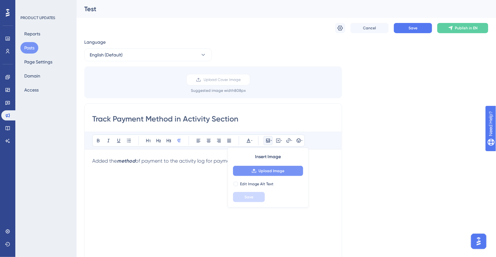
click at [265, 173] on button "Upload Image" at bounding box center [268, 171] width 70 height 10
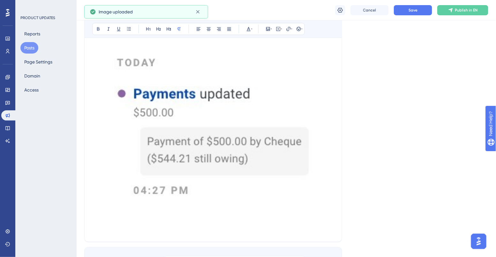
click at [218, 146] on img at bounding box center [213, 109] width 242 height 245
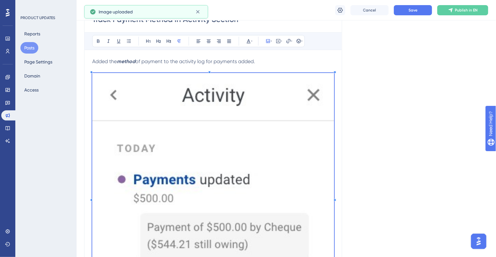
scroll to position [72, 0]
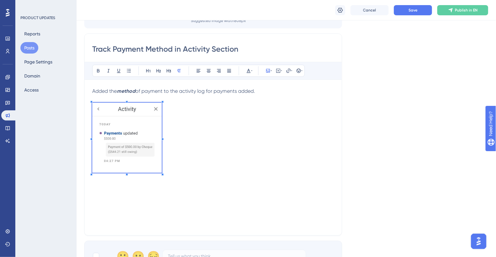
click at [162, 130] on p at bounding box center [213, 139] width 242 height 72
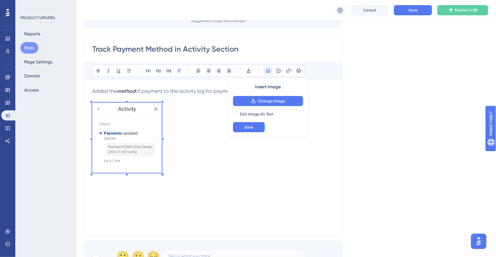
click at [214, 131] on p at bounding box center [213, 139] width 242 height 72
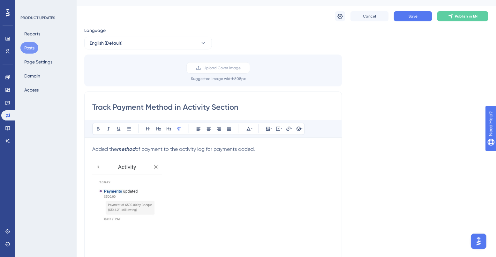
scroll to position [0, 0]
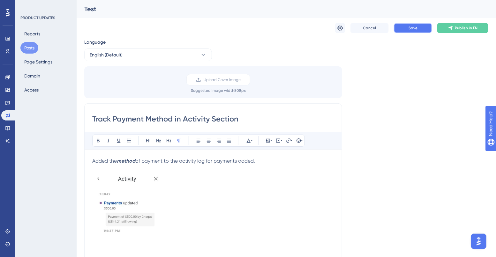
click at [422, 30] on button "Save" at bounding box center [413, 28] width 38 height 10
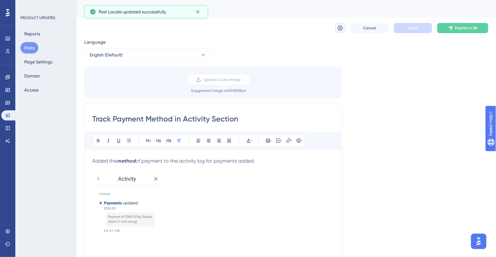
click at [335, 28] on button at bounding box center [340, 28] width 10 height 10
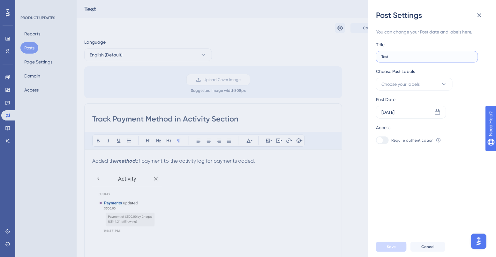
click at [409, 57] on input "Test" at bounding box center [426, 57] width 91 height 4
click at [480, 16] on icon at bounding box center [479, 15] width 4 height 4
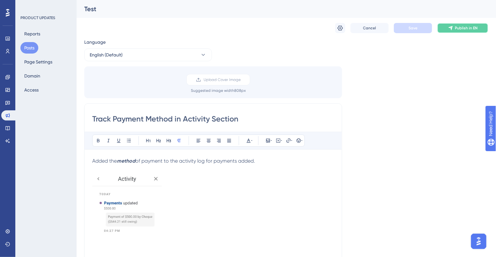
click at [453, 30] on button "Publish in EN" at bounding box center [462, 28] width 51 height 10
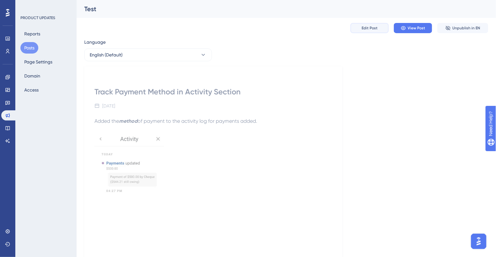
click at [371, 31] on button "Edit Post" at bounding box center [369, 28] width 38 height 10
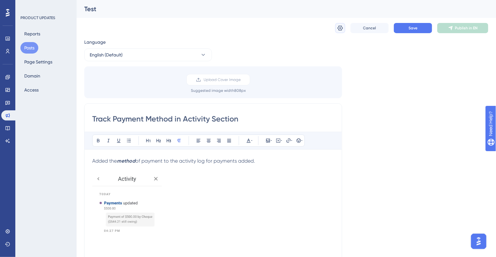
click at [340, 28] on icon at bounding box center [340, 28] width 6 height 6
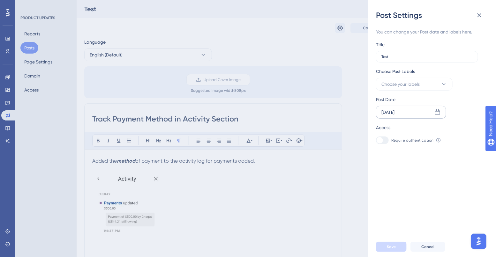
click at [391, 112] on div "[DATE]" at bounding box center [387, 112] width 13 height 8
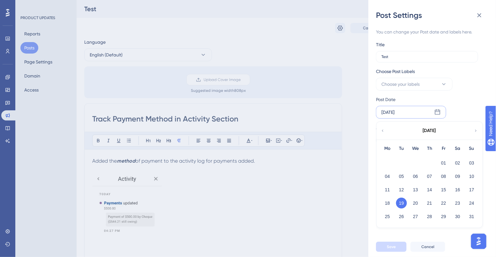
click at [443, 130] on div "[DATE]" at bounding box center [428, 131] width 105 height 18
click at [434, 131] on div "[DATE]" at bounding box center [429, 131] width 13 height 8
click at [381, 131] on icon at bounding box center [382, 131] width 4 height 6
click at [427, 130] on div "[DATE]" at bounding box center [429, 131] width 13 height 8
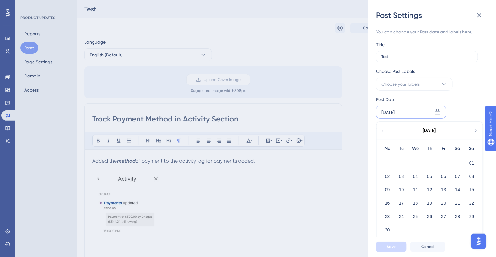
click at [436, 130] on div "[DATE]" at bounding box center [429, 131] width 13 height 8
click at [385, 130] on div "[DATE]" at bounding box center [428, 131] width 105 height 18
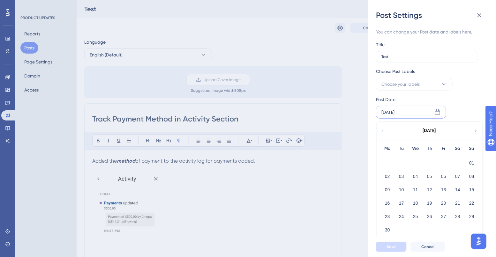
click at [384, 130] on icon at bounding box center [382, 131] width 4 height 6
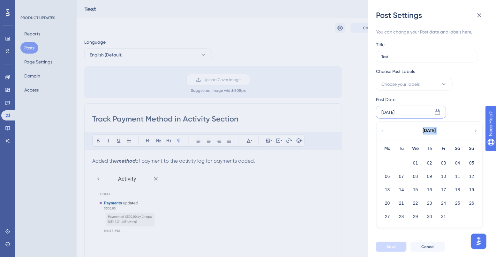
click at [384, 130] on icon at bounding box center [382, 131] width 4 height 6
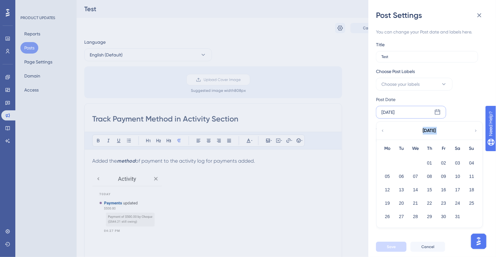
click at [384, 130] on icon at bounding box center [382, 131] width 4 height 6
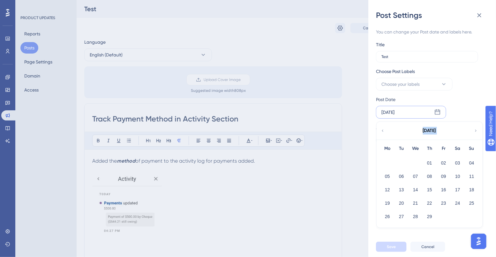
click at [384, 130] on icon at bounding box center [382, 131] width 4 height 6
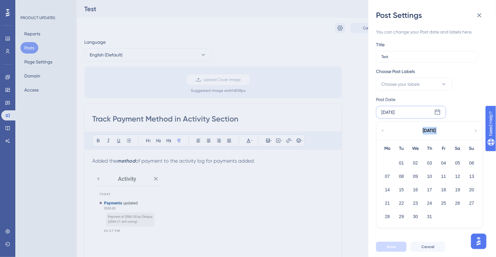
click at [384, 130] on icon at bounding box center [382, 131] width 4 height 6
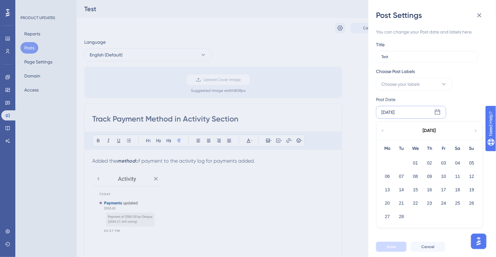
click at [384, 130] on icon at bounding box center [382, 131] width 4 height 6
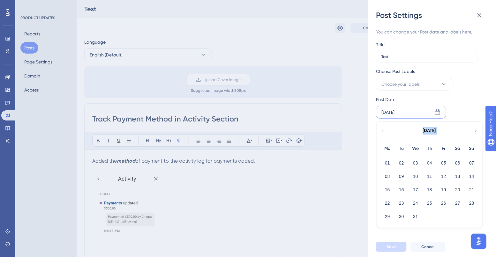
click at [384, 130] on icon at bounding box center [382, 131] width 4 height 6
click at [474, 130] on icon at bounding box center [475, 131] width 4 height 6
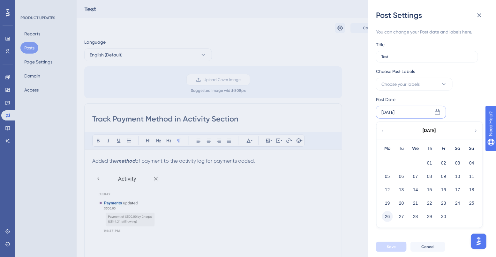
click at [387, 216] on button "26" at bounding box center [387, 216] width 11 height 11
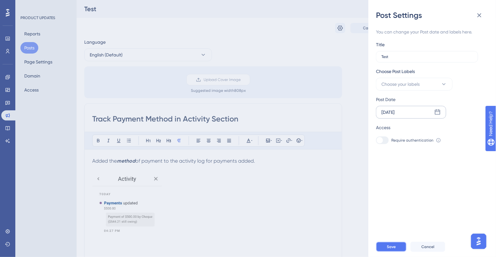
click at [388, 248] on span "Save" at bounding box center [391, 246] width 9 height 5
click at [481, 14] on icon at bounding box center [479, 15] width 8 height 8
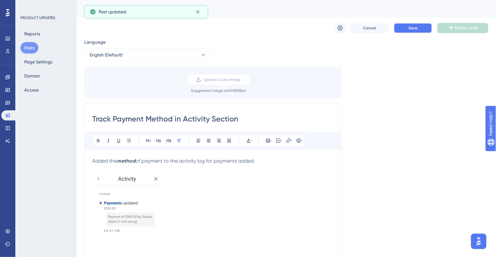
click at [419, 27] on button "Save" at bounding box center [413, 28] width 38 height 10
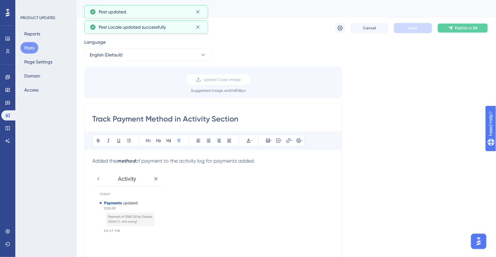
click at [453, 28] on button "Publish in EN" at bounding box center [462, 28] width 51 height 10
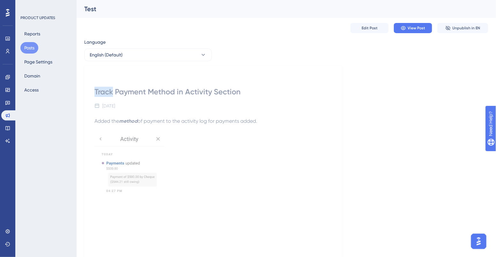
click at [122, 69] on div "Track Payment Method in Activity Section [DATE] Added the method of payment to …" at bounding box center [213, 167] width 258 height 203
click at [28, 54] on div "Reports Posts Page Settings Domain Access" at bounding box center [46, 62] width 52 height 68
click at [27, 46] on button "Posts" at bounding box center [29, 47] width 18 height 11
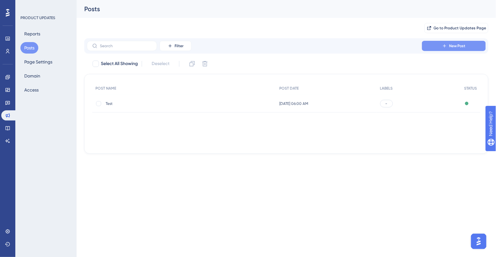
click at [446, 43] on icon at bounding box center [444, 45] width 5 height 5
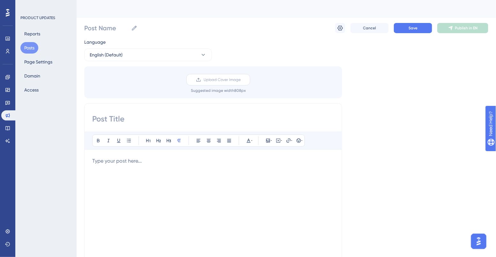
click at [218, 79] on span "Upload Cover Image" at bounding box center [221, 79] width 37 height 5
click at [240, 80] on input "Upload Cover Image" at bounding box center [240, 80] width 0 height 0
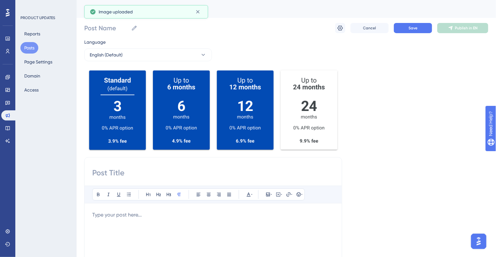
click at [132, 176] on input at bounding box center [213, 173] width 242 height 10
paste input "Make it easier for your customers to say ‘yes’ by providing them with longer te…"
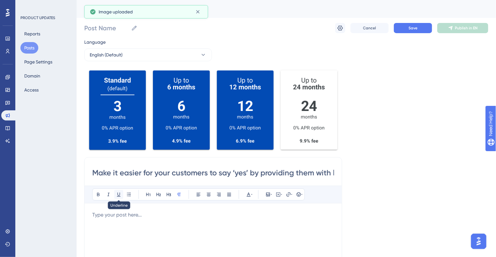
scroll to position [0, 1037]
click at [121, 216] on p at bounding box center [213, 215] width 242 height 8
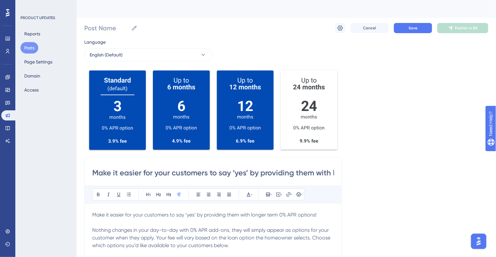
click at [123, 172] on input "Make it easier for your customers to say ‘yes’ by providing them with longer te…" at bounding box center [213, 173] width 242 height 10
paste input "Wisetack Longer-term 0% APR Plans"
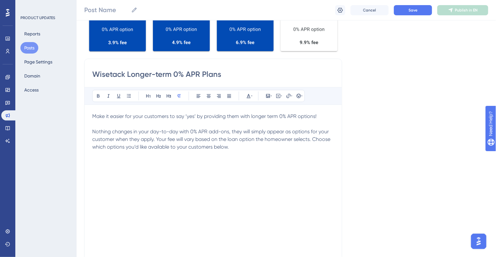
scroll to position [156, 0]
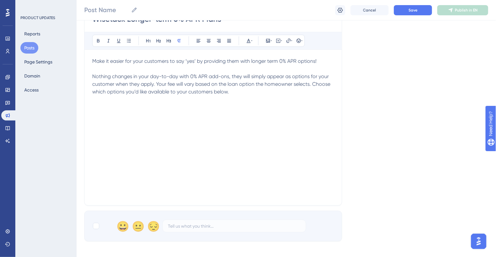
type input "Wisetack Longer-term 0% APR Plans"
click at [166, 107] on div "Make it easier for your customers to say ‘yes’ by providing them with longer te…" at bounding box center [213, 127] width 242 height 140
click at [109, 107] on span "Learn more >" at bounding box center [107, 107] width 30 height 6
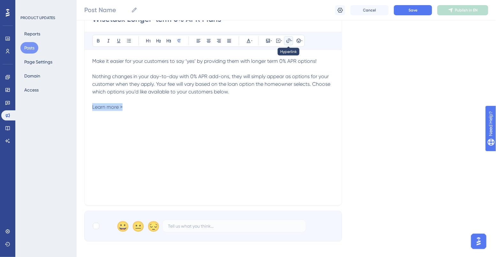
click at [290, 40] on icon at bounding box center [288, 40] width 5 height 5
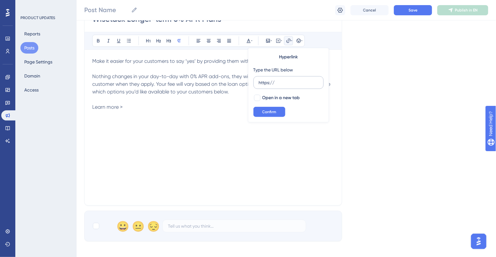
click at [279, 82] on input "https://" at bounding box center [288, 82] width 59 height 7
type input "[URL][DOMAIN_NAME]"
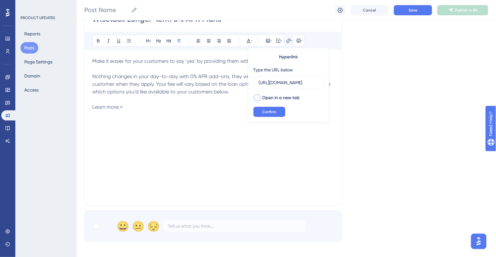
click at [258, 98] on div at bounding box center [257, 98] width 6 height 6
checkbox input "true"
click at [271, 113] on span "Confirm" at bounding box center [269, 111] width 14 height 5
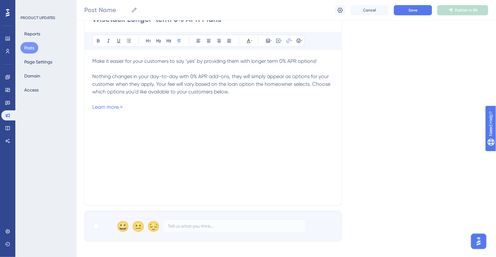
click at [209, 113] on div "Make it easier for your customers to say ‘yes’ by providing them with longer te…" at bounding box center [213, 127] width 242 height 140
drag, startPoint x: 126, startPoint y: 107, endPoint x: 85, endPoint y: 107, distance: 40.5
click at [85, 107] on div "Wisetack Longer-term 0% APR Plans Bold Italic Underline Bullet Point Heading 1 …" at bounding box center [213, 105] width 258 height 202
click at [170, 101] on p at bounding box center [213, 100] width 242 height 8
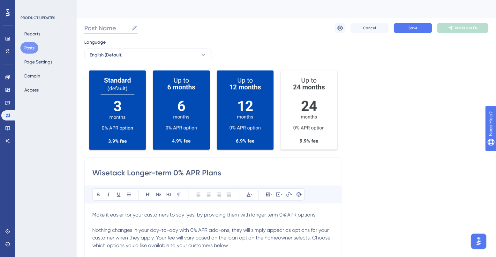
click at [122, 29] on input "Post Name" at bounding box center [106, 28] width 44 height 9
click at [177, 171] on input "Wisetack Longer-term 0% APR Plans" at bounding box center [213, 173] width 242 height 10
click at [105, 26] on input "Post Name" at bounding box center [106, 28] width 44 height 9
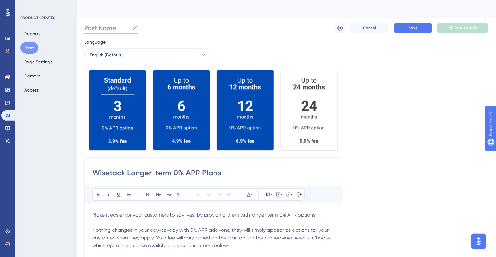
paste input "Wisetack Longer-term 0% APR Plans"
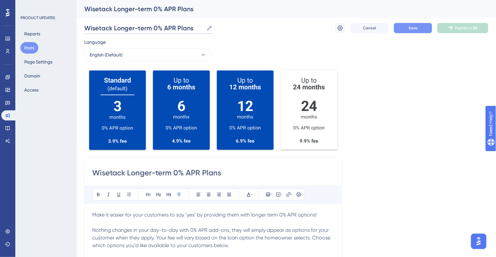
type input "Wisetack Longer-term 0% APR Plans"
click at [410, 27] on span "Save" at bounding box center [412, 28] width 9 height 5
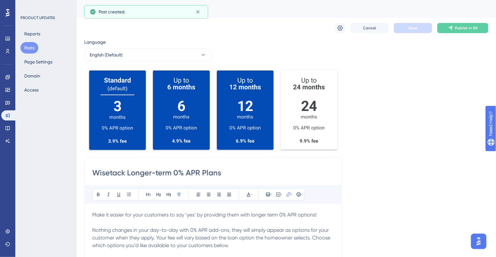
scroll to position [6, 0]
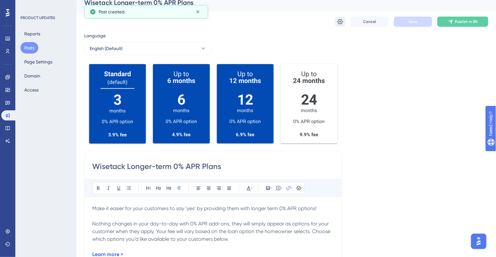
click at [340, 18] on icon at bounding box center [340, 21] width 6 height 6
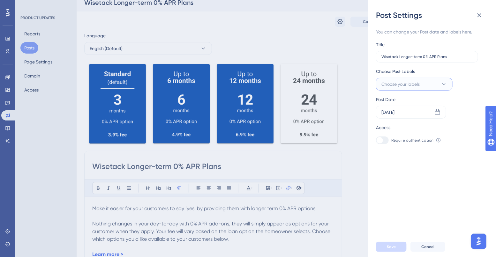
click at [412, 81] on span "Choose your labels" at bounding box center [400, 84] width 38 height 8
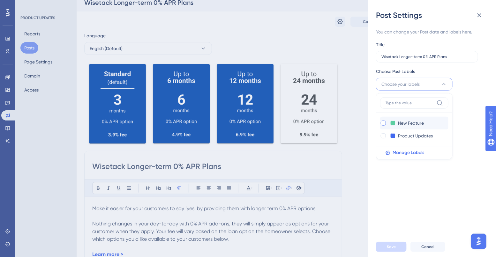
click at [384, 122] on div at bounding box center [382, 123] width 5 height 5
click at [383, 123] on icon at bounding box center [383, 123] width 2 height 2
click at [384, 124] on div at bounding box center [382, 123] width 5 height 5
click at [384, 127] on div "New Feature New Feature" at bounding box center [407, 123] width 55 height 8
click at [383, 124] on icon at bounding box center [383, 123] width 3 height 4
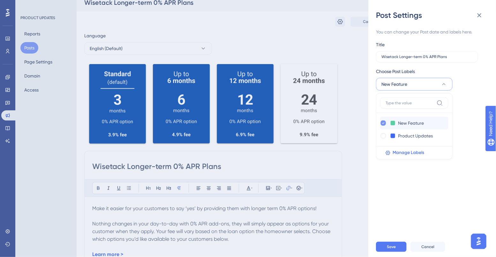
checkbox input "false"
click at [384, 137] on div at bounding box center [382, 135] width 5 height 5
checkbox input "true"
click at [400, 181] on div "You can change your Post date and labels here. Title Wisetack Longer-term 0% AP…" at bounding box center [434, 128] width 117 height 216
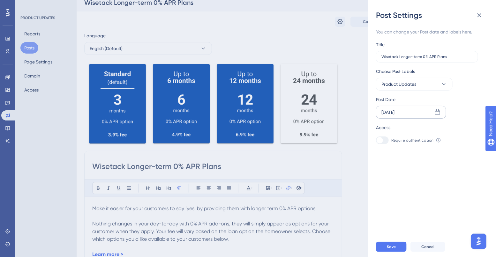
click at [434, 113] on div "[DATE]" at bounding box center [411, 112] width 70 height 13
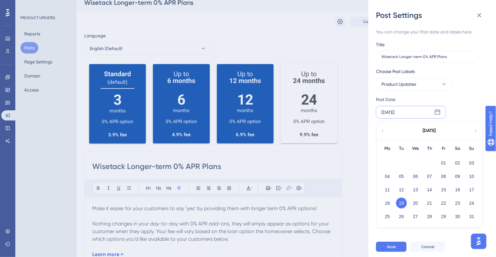
click at [384, 132] on icon at bounding box center [382, 131] width 4 height 6
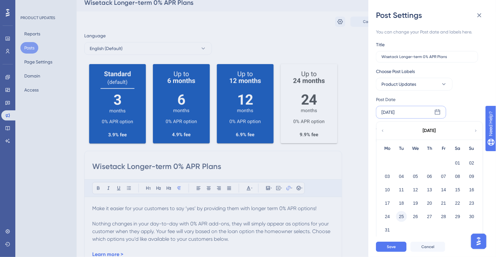
click at [401, 217] on button "25" at bounding box center [401, 216] width 11 height 11
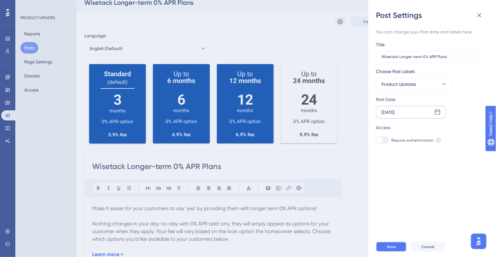
click at [389, 248] on span "Save" at bounding box center [391, 246] width 9 height 5
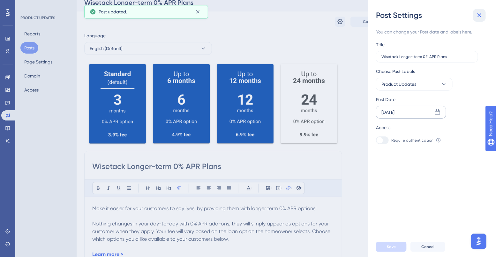
click at [476, 16] on icon at bounding box center [479, 15] width 8 height 8
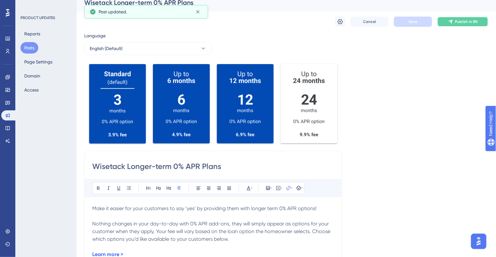
click at [469, 21] on span "Publish in EN" at bounding box center [466, 21] width 23 height 5
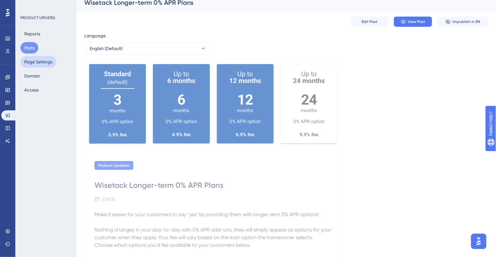
click at [36, 62] on button "Page Settings" at bounding box center [38, 61] width 36 height 11
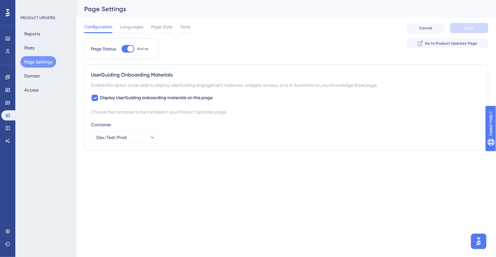
click at [133, 49] on div at bounding box center [130, 49] width 6 height 6
click at [122, 49] on input "Active" at bounding box center [121, 49] width 0 height 0
checkbox input "false"
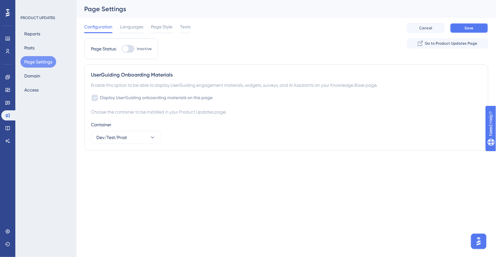
click at [472, 28] on span "Save" at bounding box center [468, 28] width 9 height 5
click at [129, 31] on div "Languages" at bounding box center [131, 28] width 23 height 10
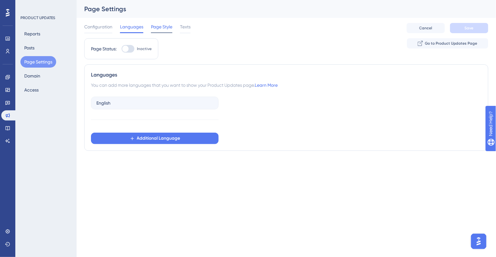
click at [155, 29] on span "Page Style" at bounding box center [161, 27] width 21 height 8
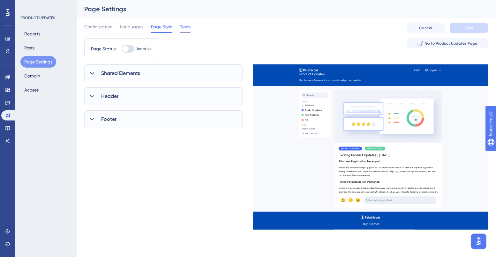
click at [187, 27] on span "Texts" at bounding box center [185, 27] width 11 height 8
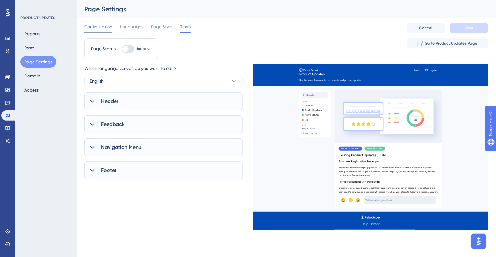
click at [91, 26] on span "Configuration" at bounding box center [98, 27] width 28 height 8
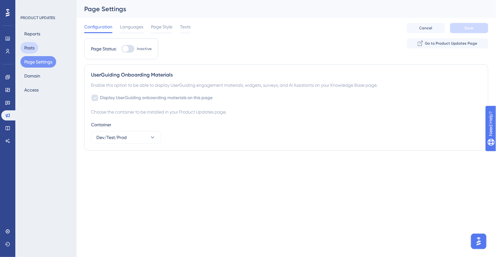
click at [30, 48] on button "Posts" at bounding box center [29, 47] width 18 height 11
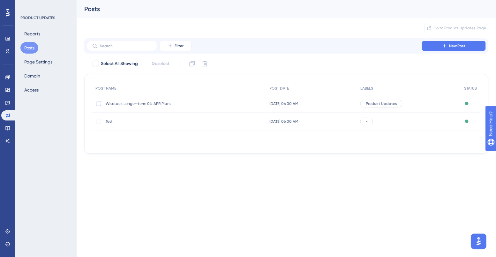
click at [97, 104] on div at bounding box center [98, 103] width 5 height 5
checkbox input "true"
click at [98, 123] on div at bounding box center [98, 121] width 5 height 5
checkbox input "true"
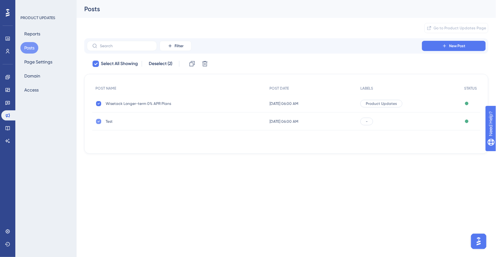
click at [100, 120] on icon at bounding box center [98, 121] width 3 height 5
checkbox input "false"
click at [98, 102] on icon at bounding box center [98, 103] width 3 height 5
checkbox input "false"
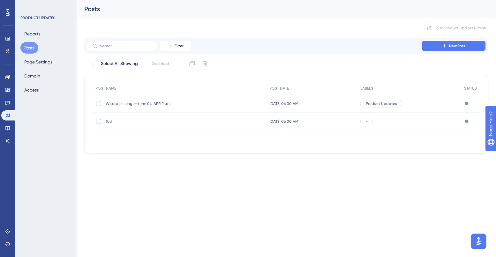
click at [100, 122] on div at bounding box center [98, 121] width 5 height 5
checkbox input "true"
click at [204, 65] on icon at bounding box center [205, 64] width 6 height 6
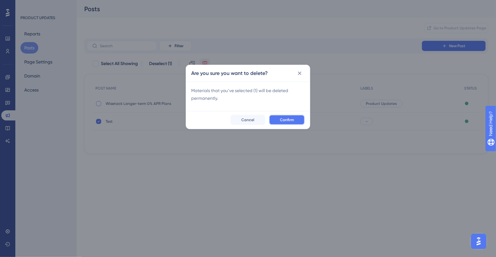
click at [275, 117] on button "Confirm" at bounding box center [287, 120] width 36 height 10
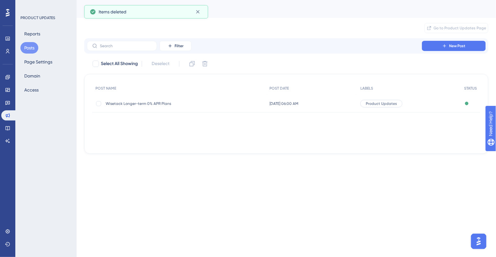
click at [147, 102] on span "Wisetack Longer-term 0% APR Plans" at bounding box center [157, 103] width 102 height 5
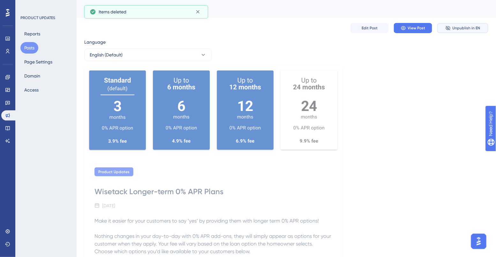
click at [456, 32] on button "Unpublish in EN" at bounding box center [462, 28] width 51 height 10
